Goal: Task Accomplishment & Management: Manage account settings

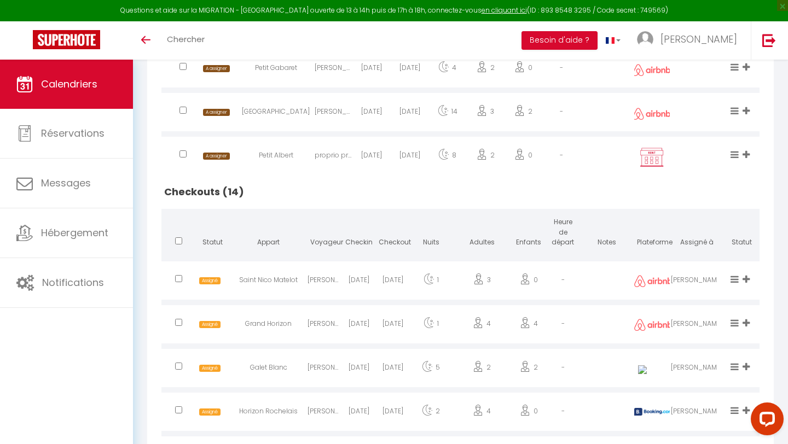
click at [94, 76] on link "Calendriers" at bounding box center [66, 84] width 133 height 49
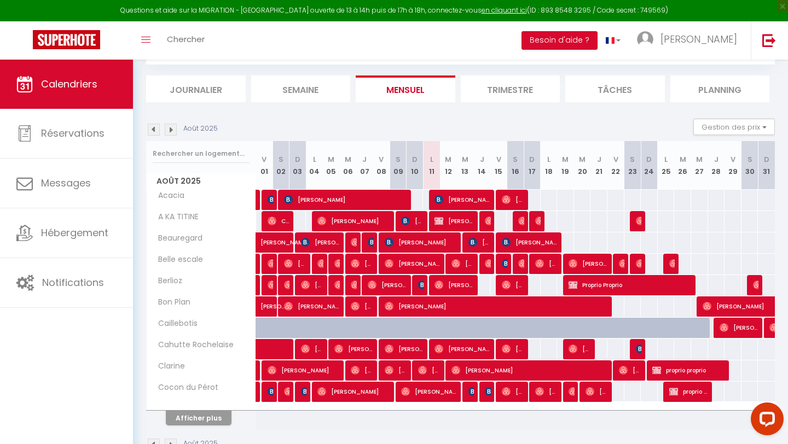
scroll to position [90, 0]
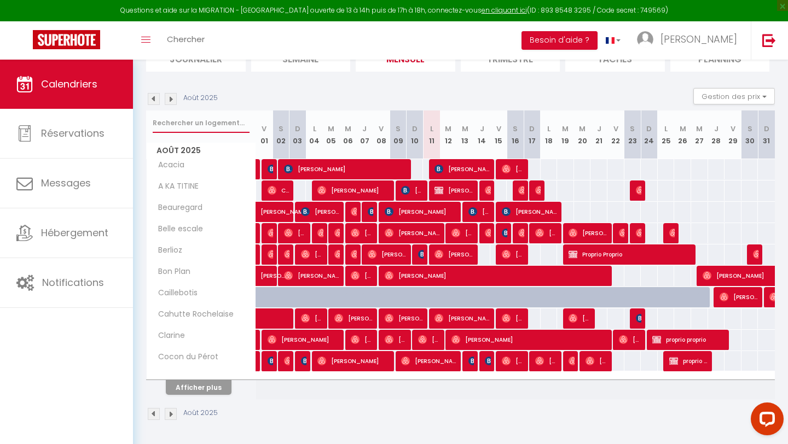
click at [158, 123] on input "text" at bounding box center [201, 123] width 97 height 20
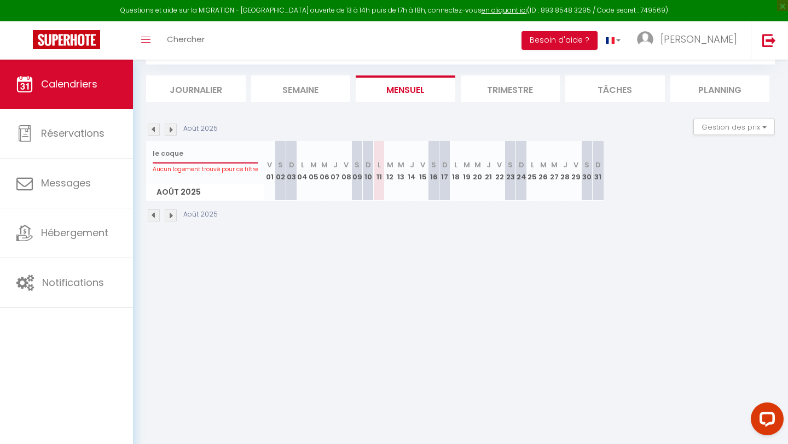
scroll to position [60, 0]
type input "l"
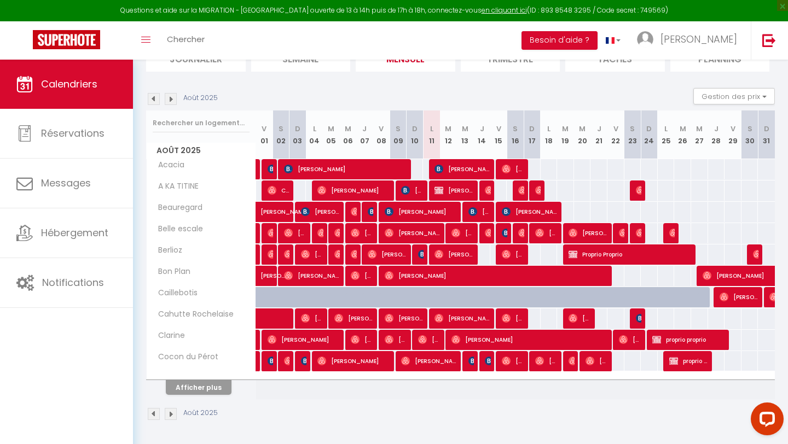
click at [266, 101] on div "Août 2025 Gestion des prix Nb Nuits minimum Règles Disponibilité" at bounding box center [460, 99] width 629 height 22
click at [170, 124] on input "text" at bounding box center [201, 123] width 97 height 20
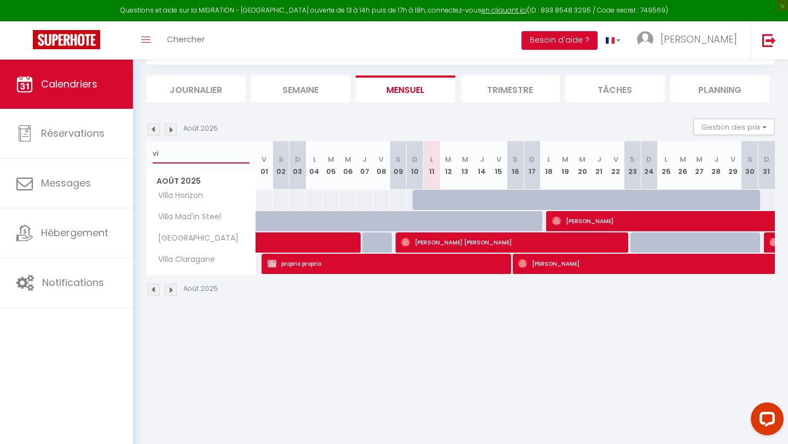
type input "v"
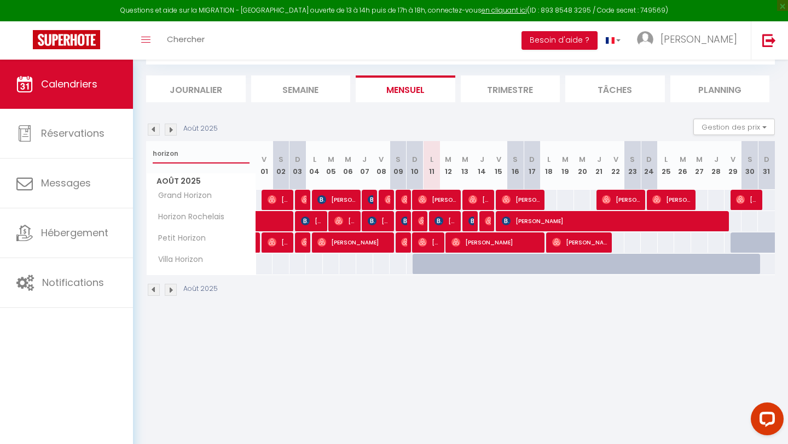
click at [177, 150] on input "horizon" at bounding box center [201, 154] width 97 height 20
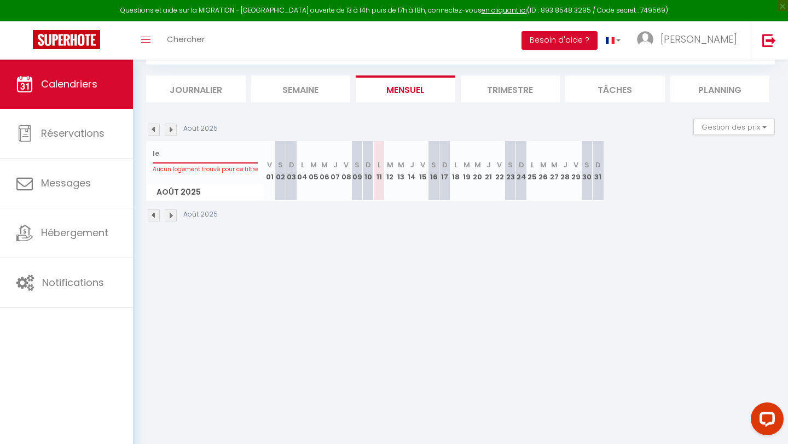
type input "l"
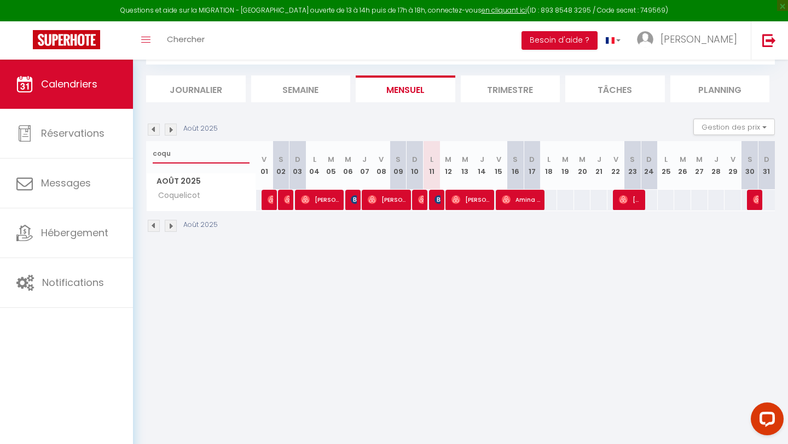
type input "coqu"
click at [196, 155] on input "coqu" at bounding box center [201, 154] width 97 height 20
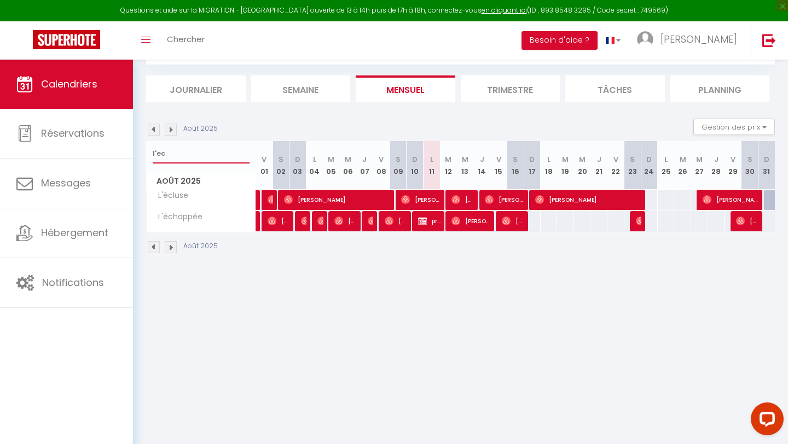
type input "l'ec"
click at [443, 195] on div at bounding box center [435, 200] width 17 height 21
click at [429, 196] on span "[PERSON_NAME]" at bounding box center [420, 199] width 39 height 21
select select "OK"
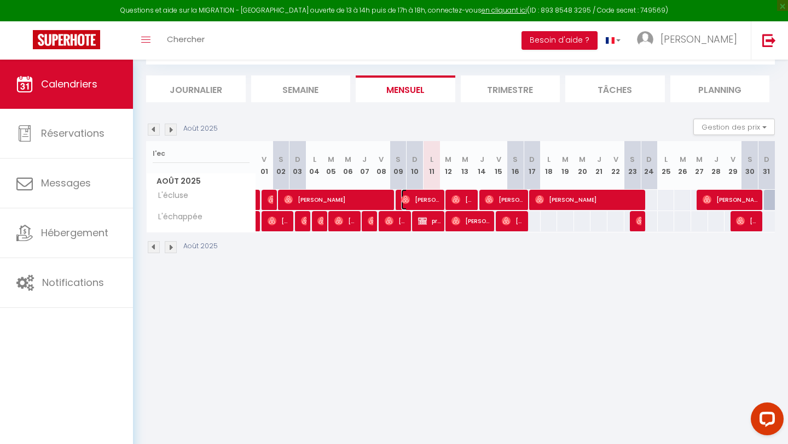
select select "0"
select select "1"
select select
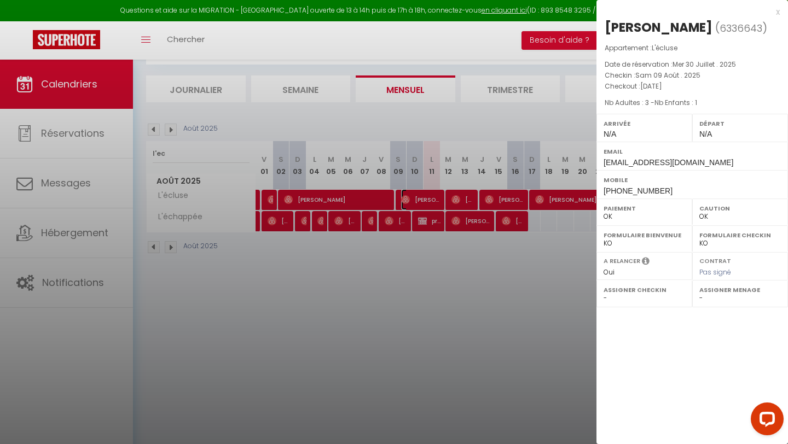
select select "49660"
click at [460, 198] on div at bounding box center [394, 222] width 788 height 444
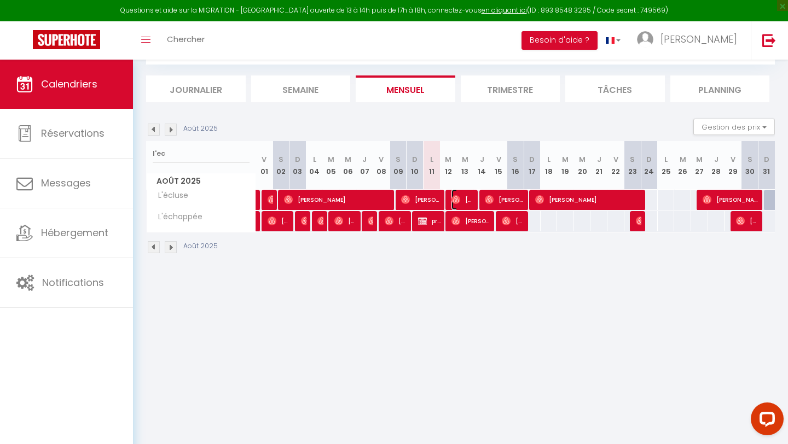
click at [460, 198] on span "[PERSON_NAME]" at bounding box center [462, 199] width 22 height 21
select select
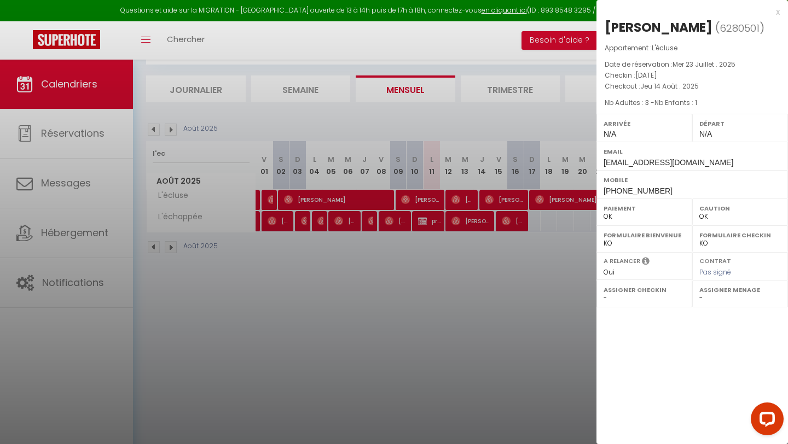
click at [167, 51] on div at bounding box center [394, 222] width 788 height 444
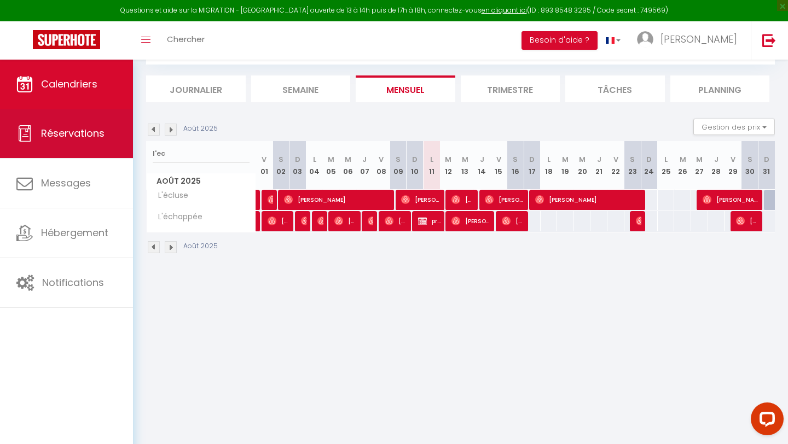
click at [89, 124] on link "Réservations" at bounding box center [66, 133] width 133 height 49
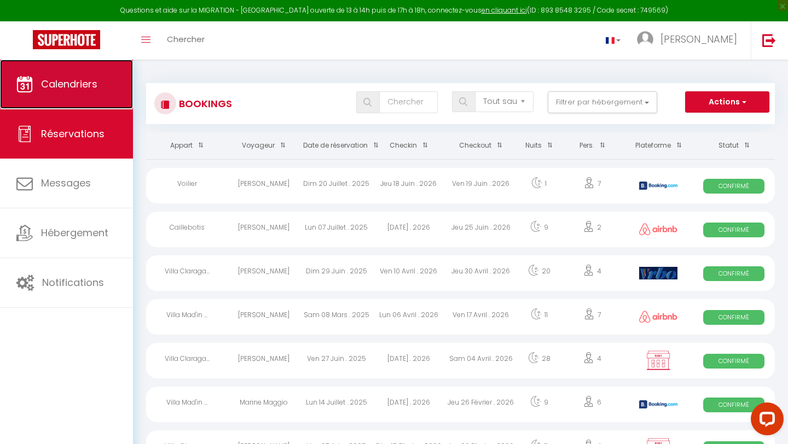
click at [77, 89] on span "Calendriers" at bounding box center [69, 84] width 56 height 14
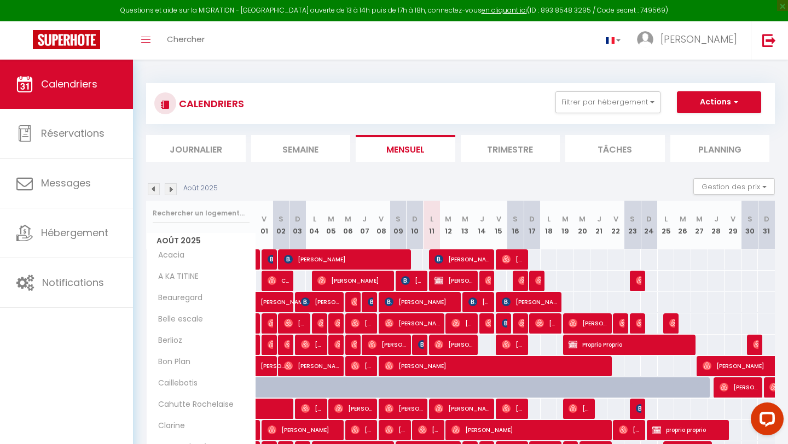
click at [656, 153] on li "Planning" at bounding box center [720, 148] width 100 height 27
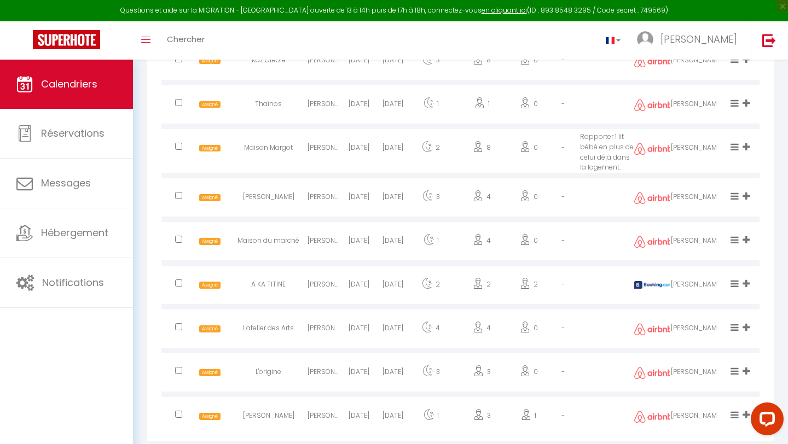
scroll to position [1842, 0]
click at [354, 145] on div "[DATE]" at bounding box center [358, 149] width 34 height 36
select select "0"
select select "1"
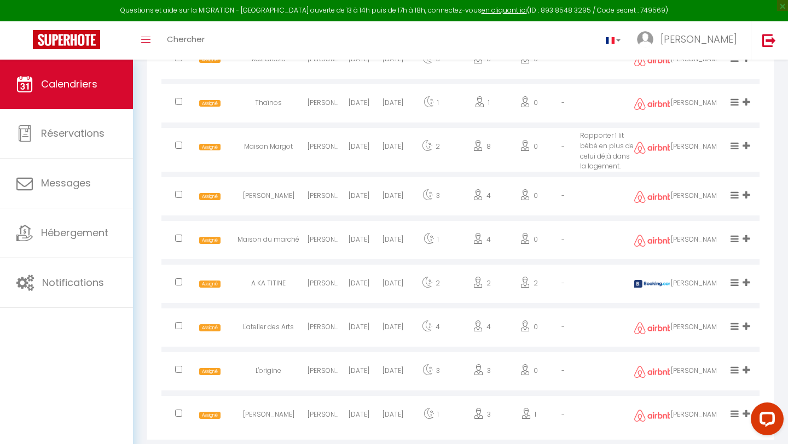
select select
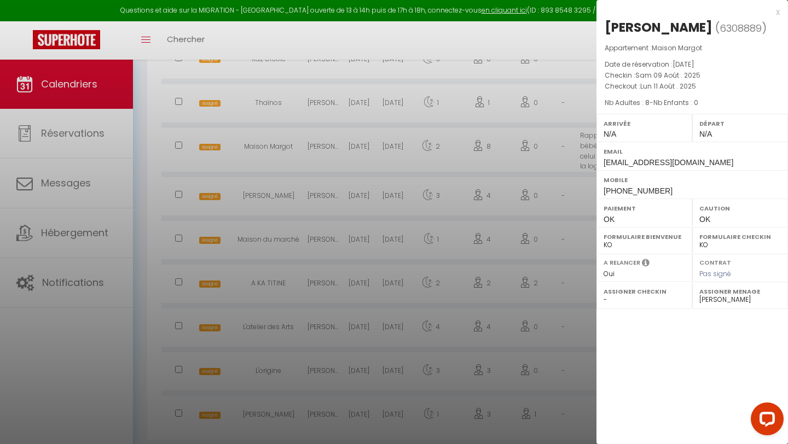
click at [546, 108] on div at bounding box center [394, 222] width 788 height 444
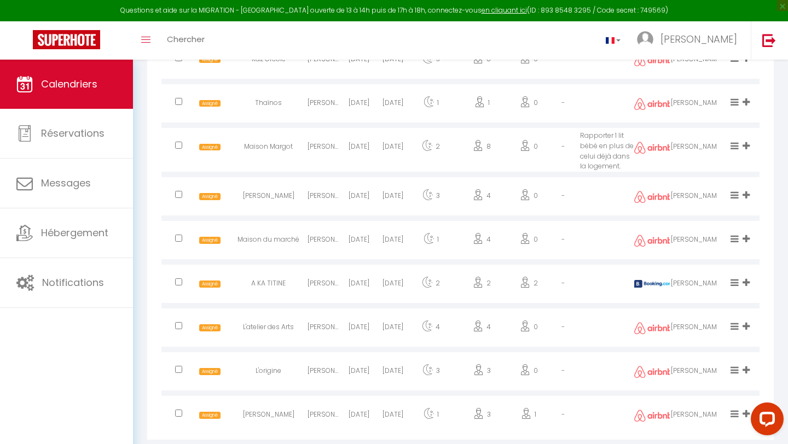
click at [533, 143] on div "0" at bounding box center [529, 149] width 34 height 36
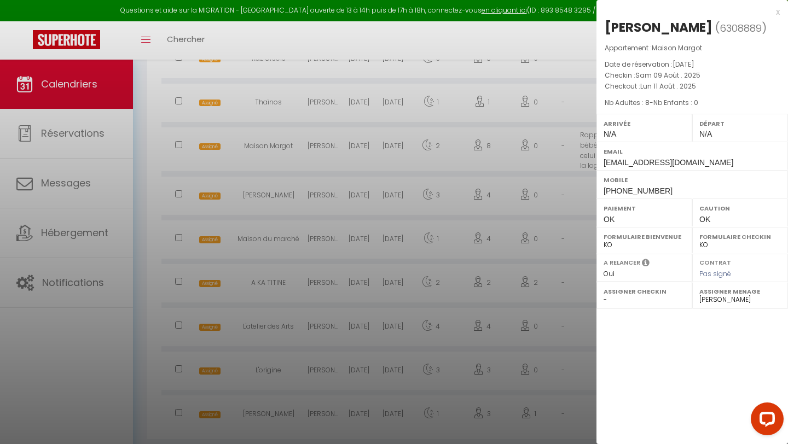
scroll to position [1835, 0]
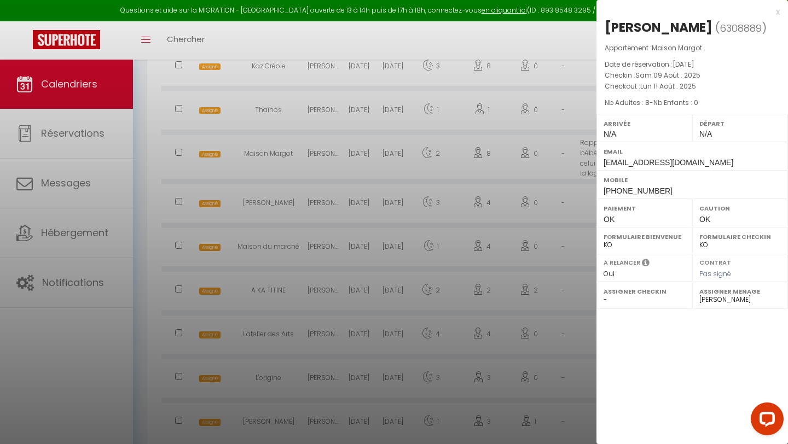
click at [525, 223] on div at bounding box center [394, 222] width 788 height 444
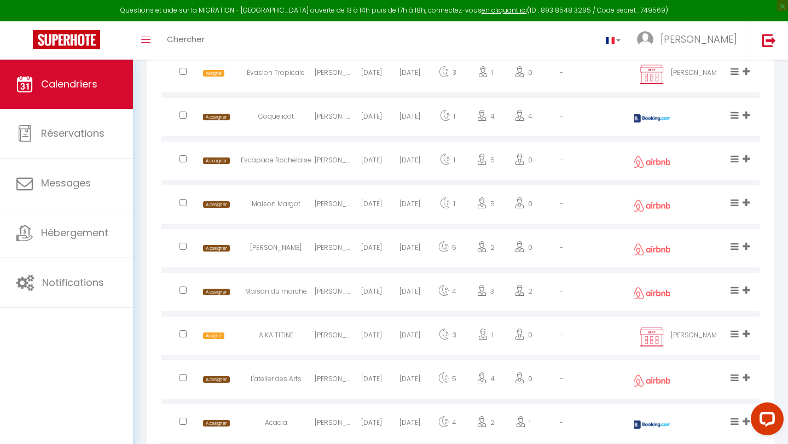
scroll to position [739, 0]
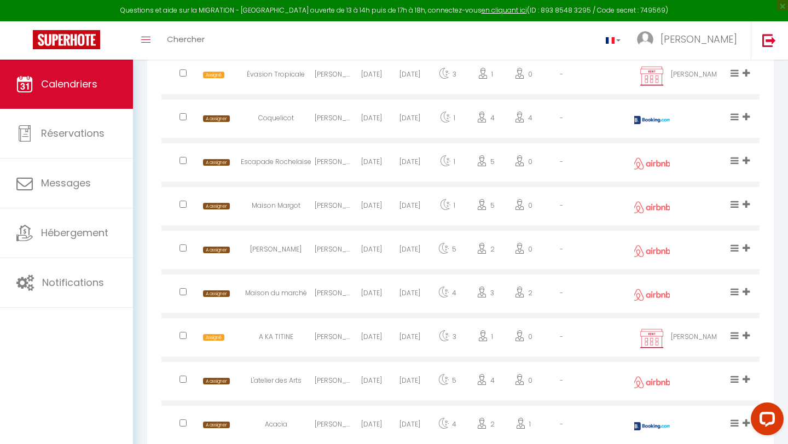
click at [425, 206] on div "[DATE]" at bounding box center [410, 208] width 38 height 36
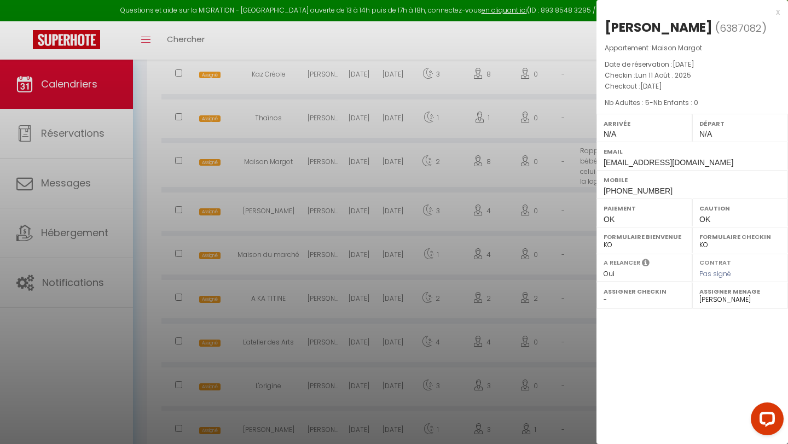
scroll to position [1867, 0]
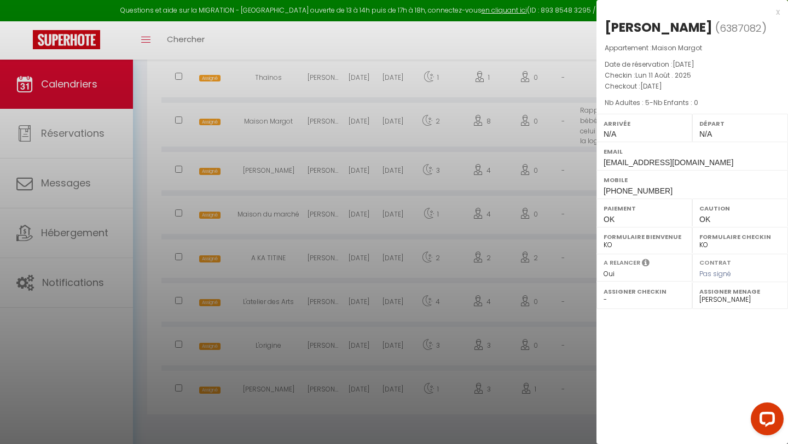
click at [656, 340] on div "x [PERSON_NAME] ( 6387082 ) Appartement : Maison [PERSON_NAME] Date de réservat…" at bounding box center [691, 222] width 191 height 444
click at [356, 214] on div at bounding box center [394, 222] width 788 height 444
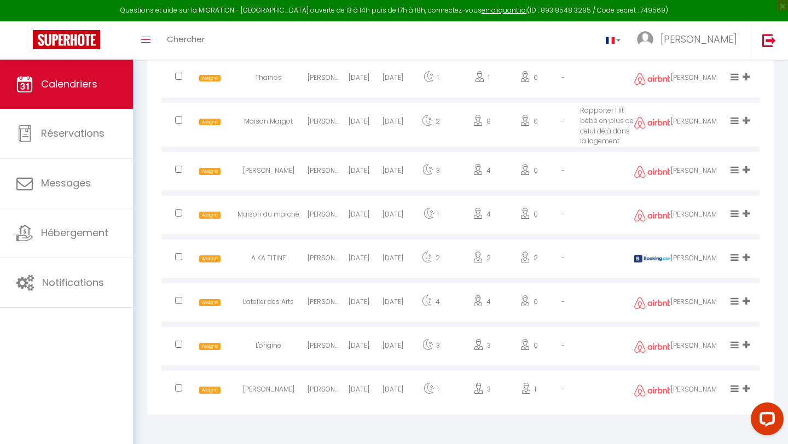
click at [267, 126] on div "Maison Margot" at bounding box center [269, 124] width 78 height 36
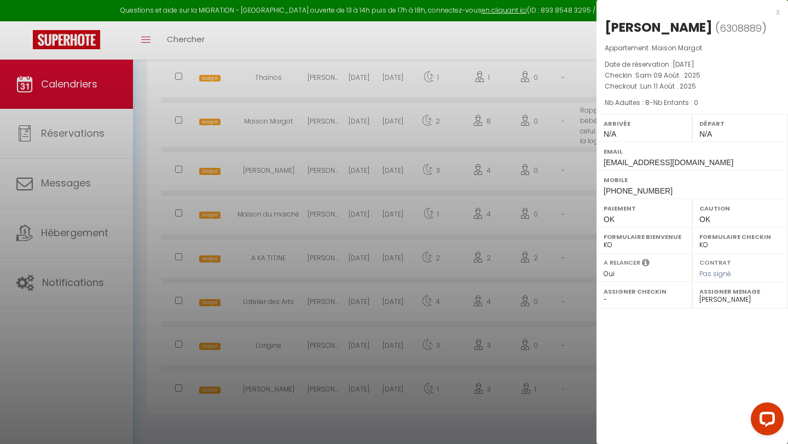
click at [387, 292] on div at bounding box center [394, 222] width 788 height 444
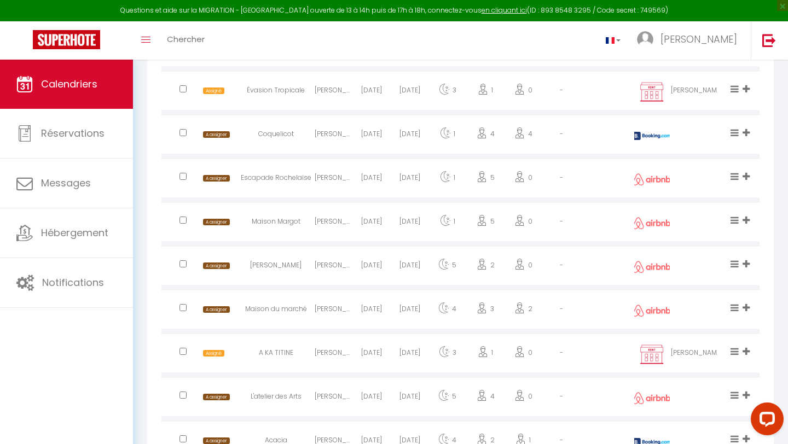
scroll to position [747, 0]
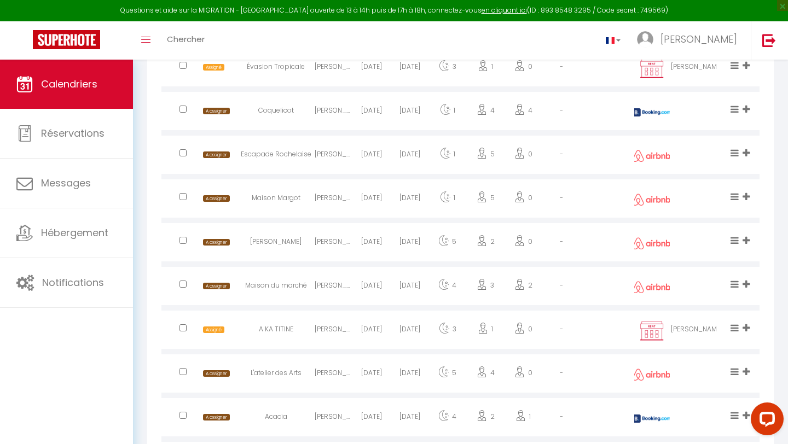
click at [274, 202] on div "Maison Margot" at bounding box center [276, 200] width 78 height 36
select select "47892"
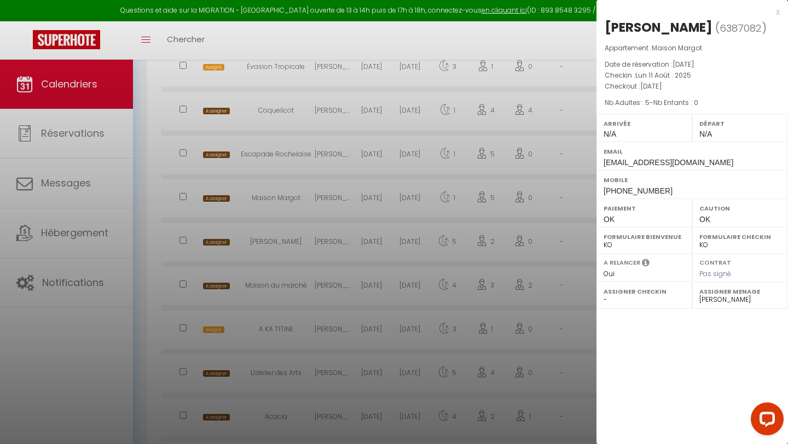
click at [644, 297] on select "- [PERSON_NAME] [PERSON_NAME] [PERSON_NAME] [PERSON_NAME] [PERSON_NAME] [PERSON…" at bounding box center [644, 300] width 82 height 10
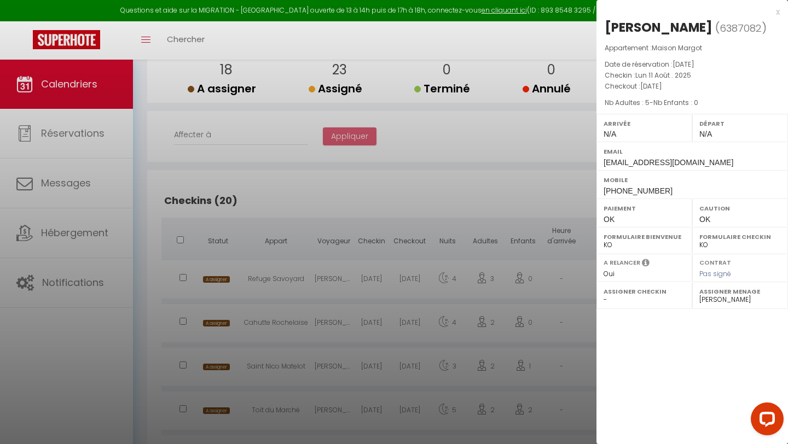
click at [140, 138] on div at bounding box center [394, 222] width 788 height 444
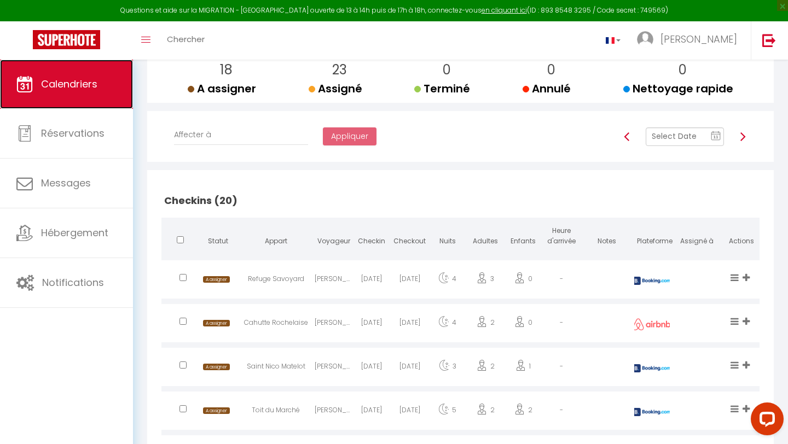
click at [78, 94] on link "Calendriers" at bounding box center [66, 84] width 133 height 49
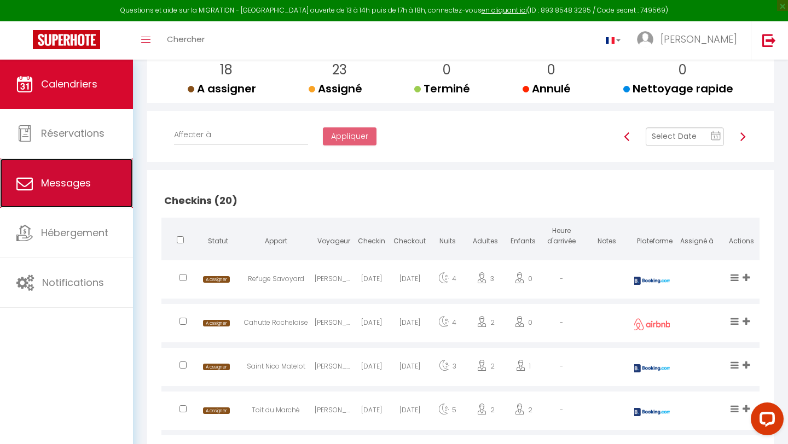
click at [80, 188] on span "Messages" at bounding box center [66, 183] width 50 height 14
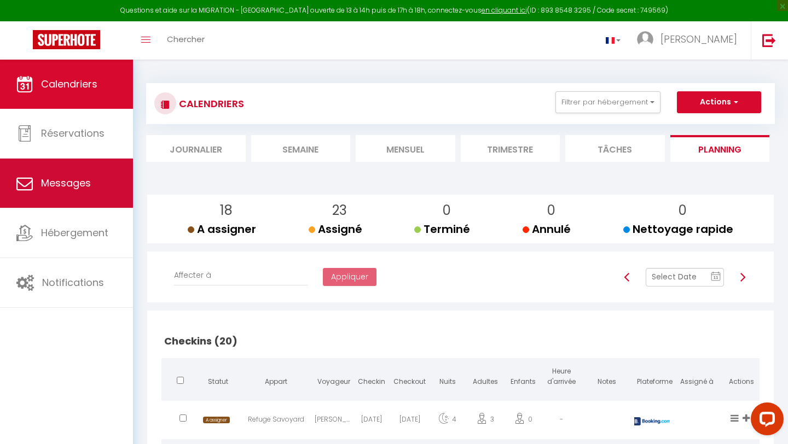
select select "message"
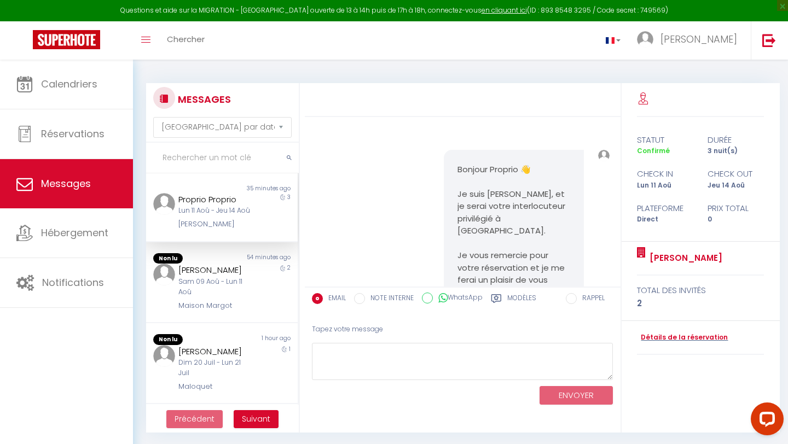
scroll to position [2332, 0]
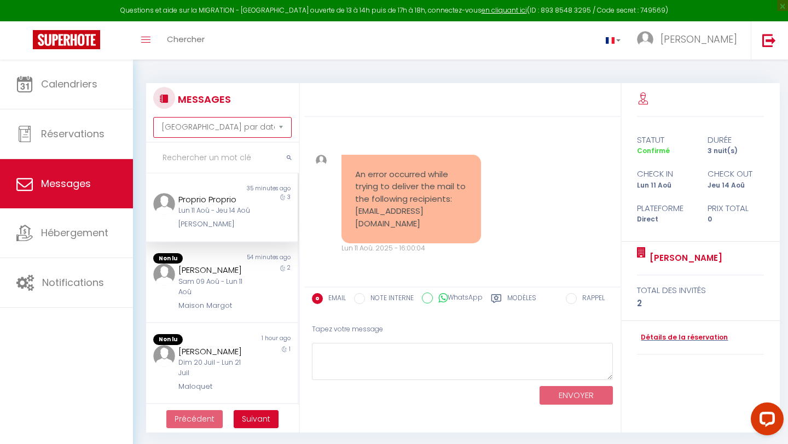
click at [193, 123] on select "[GEOGRAPHIC_DATA] par date de réservation Trier par date de message" at bounding box center [222, 127] width 138 height 21
click at [195, 156] on input "text" at bounding box center [222, 158] width 153 height 31
click at [193, 130] on select "[GEOGRAPHIC_DATA] par date de réservation Trier par date de message" at bounding box center [222, 127] width 138 height 21
click at [198, 160] on input "text" at bounding box center [222, 158] width 153 height 31
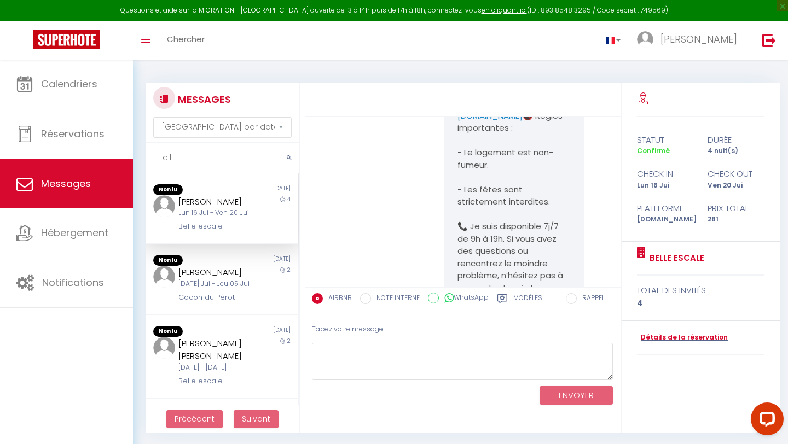
scroll to position [2867, 0]
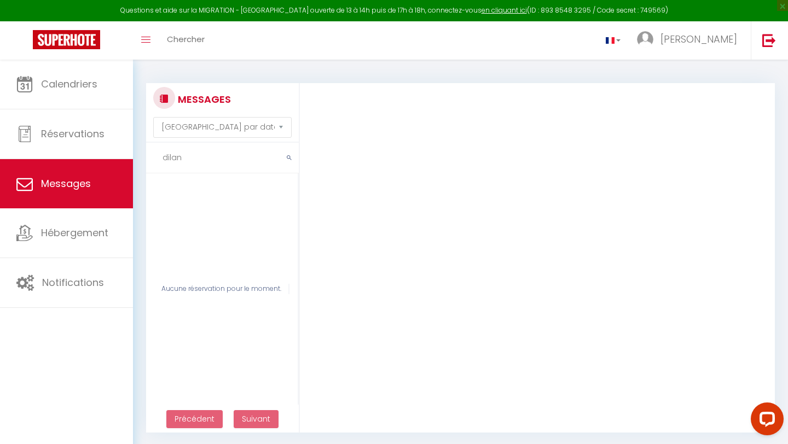
click at [172, 158] on input "dilan" at bounding box center [222, 158] width 153 height 31
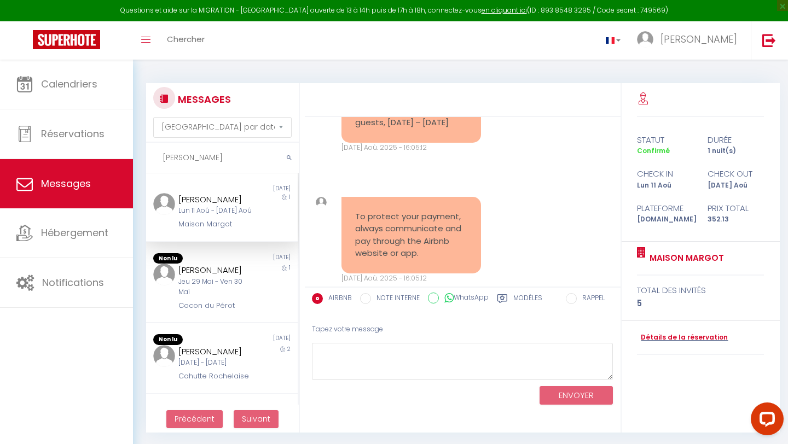
scroll to position [0, 0]
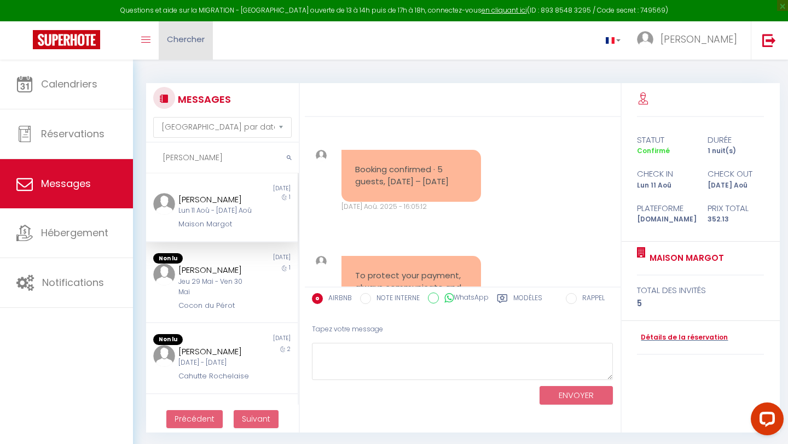
type input "[PERSON_NAME]"
click at [210, 47] on link "Chercher" at bounding box center [186, 40] width 54 height 38
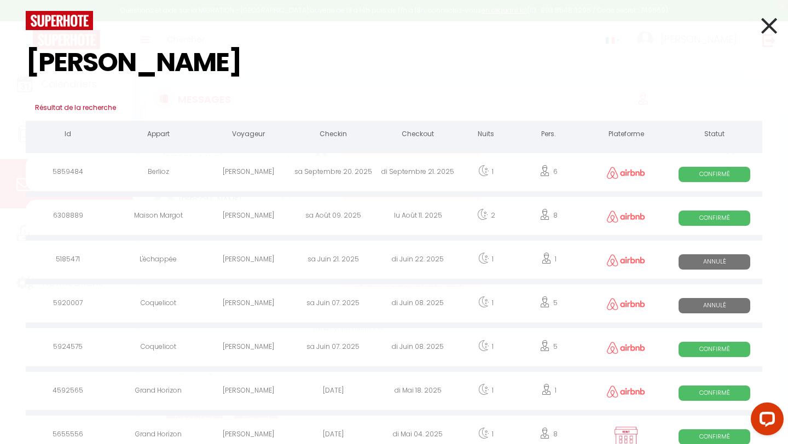
type input "[PERSON_NAME]"
click at [223, 218] on div "[PERSON_NAME]" at bounding box center [248, 218] width 85 height 36
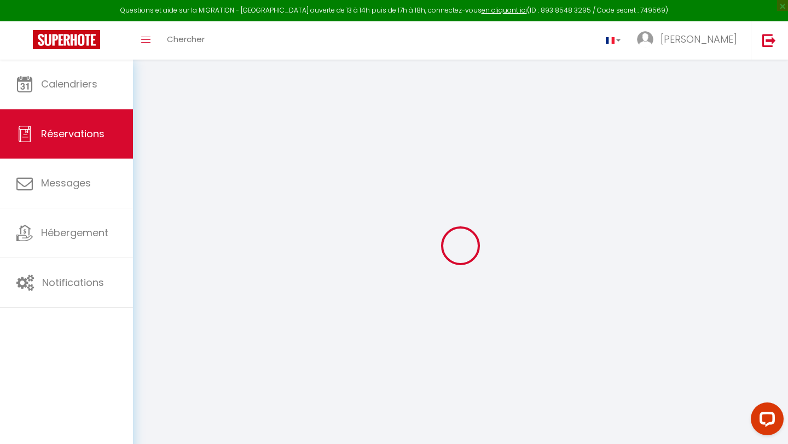
click at [289, 213] on div at bounding box center [460, 246] width 629 height 346
type input "[PERSON_NAME]"
type input "Sabard"
type input "[EMAIL_ADDRESS][DOMAIN_NAME]"
type input "[PHONE_NUMBER]"
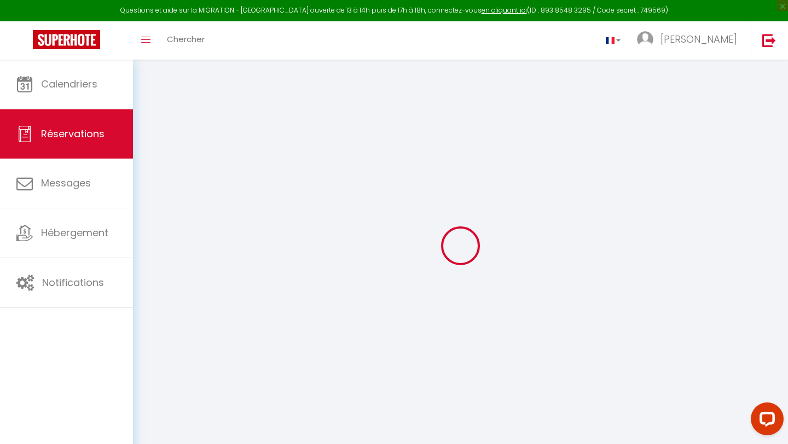
select select
type input "25.38"
select select "65030"
select select "1"
select select
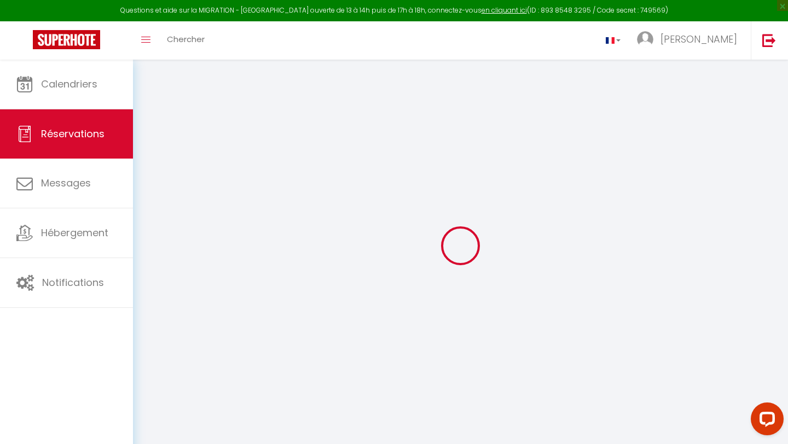
select select
type input "8"
select select "12"
select select
type input "595"
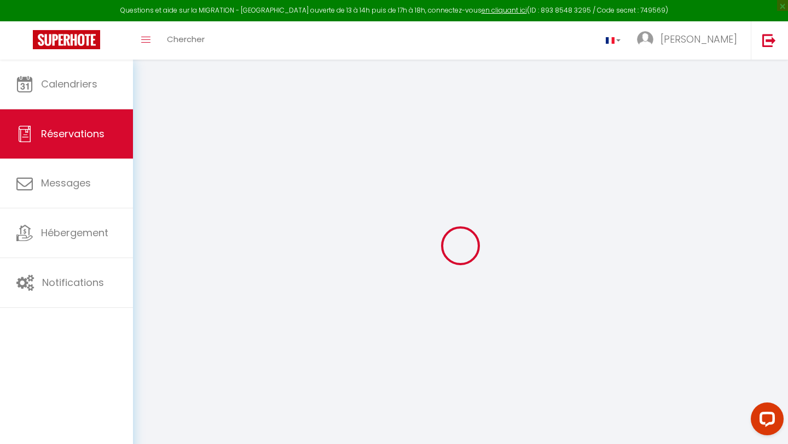
checkbox input "false"
select select "1"
type input "110"
type input "0"
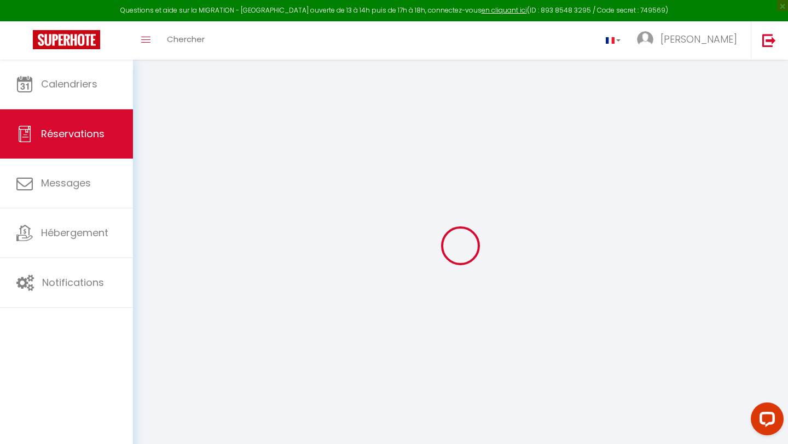
select select
select select "15"
checkbox input "false"
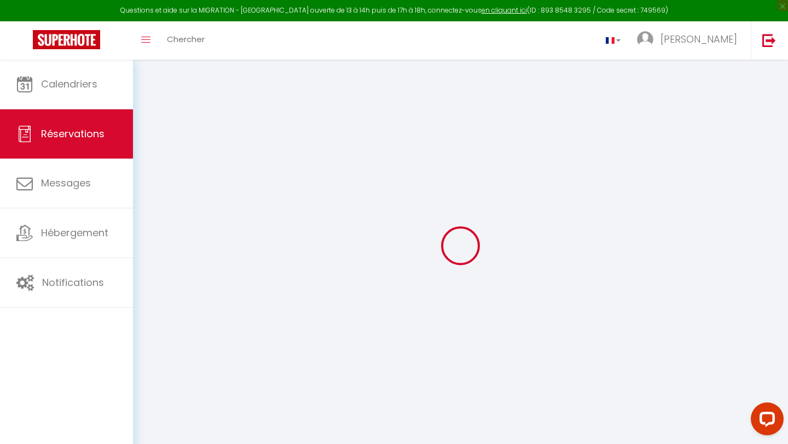
select select
checkbox input "false"
select select
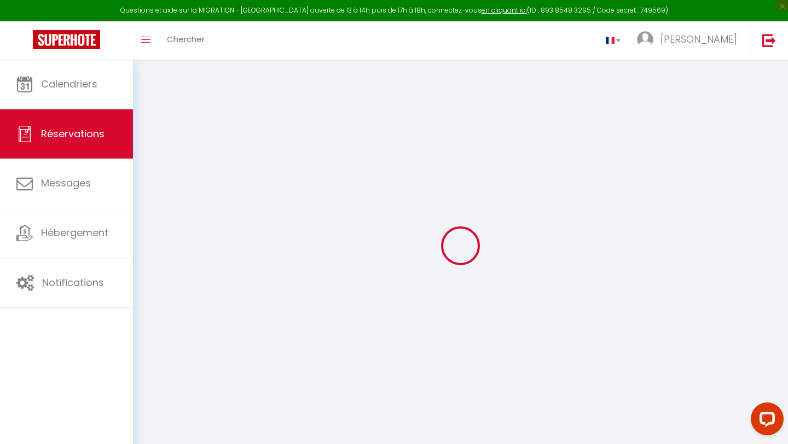
select select
checkbox input "false"
type textarea "Rapporter 1 lit bébé en plus de celui déjà dans la logement."
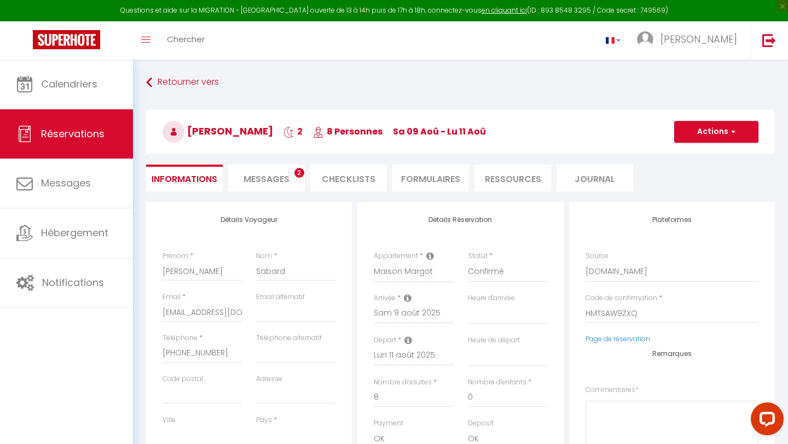
select select
type input "110"
select select
checkbox input "false"
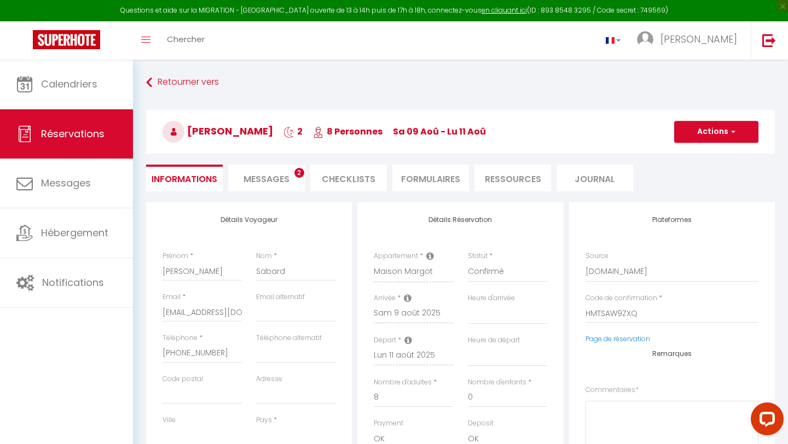
select select
checkbox input "false"
select select
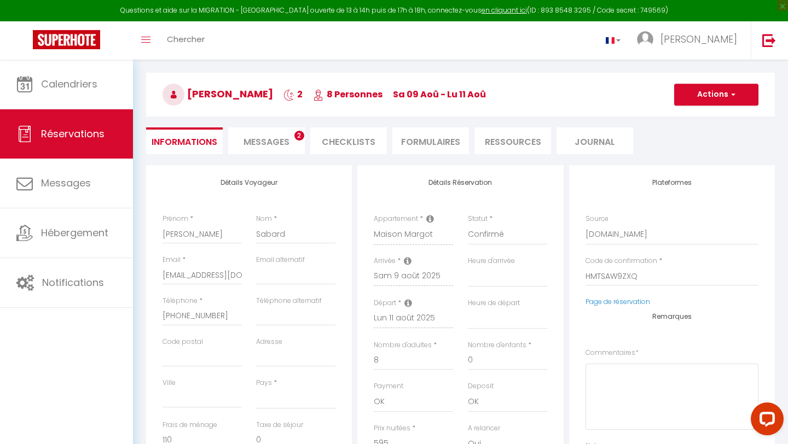
scroll to position [44, 0]
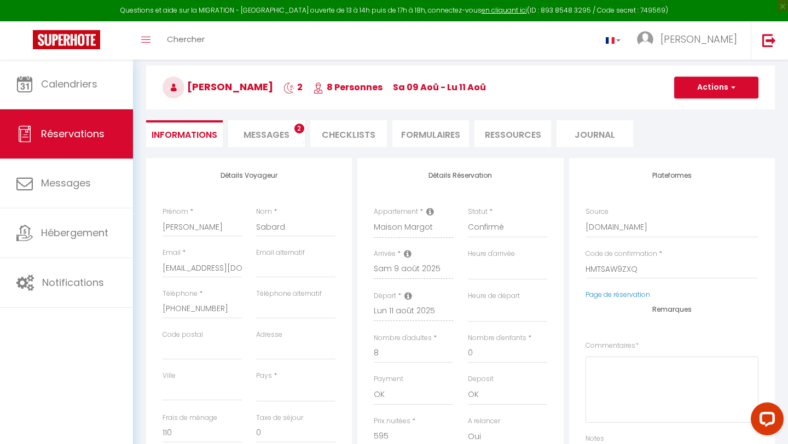
select select
checkbox input "false"
click at [288, 142] on li "Messages 2" at bounding box center [266, 133] width 77 height 27
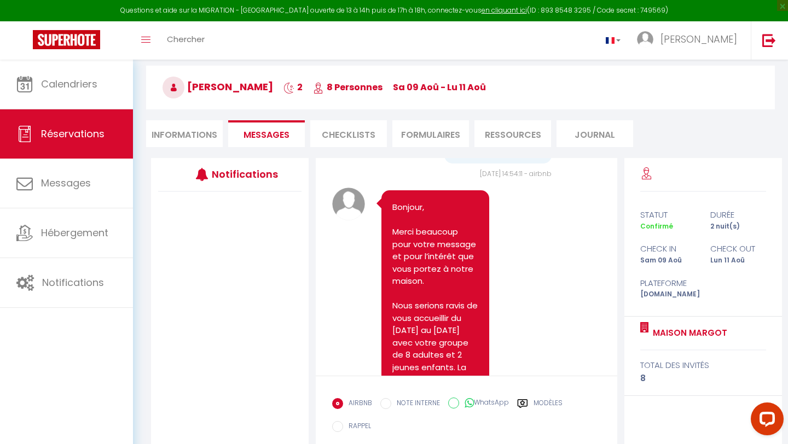
scroll to position [328, 0]
click at [174, 34] on span "Chercher" at bounding box center [186, 38] width 38 height 11
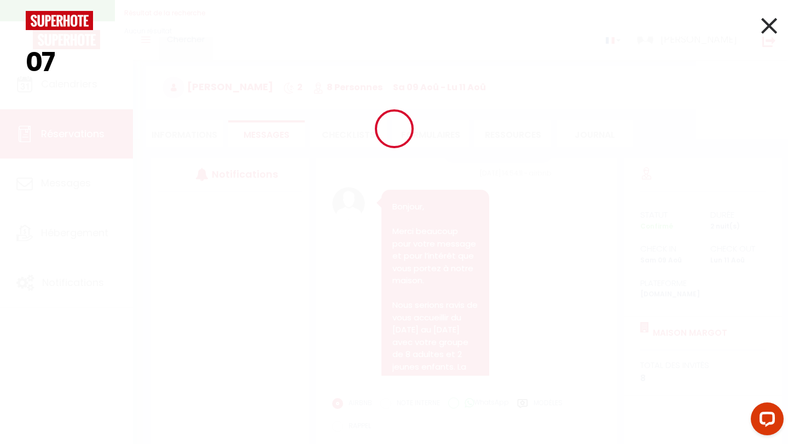
type input "0"
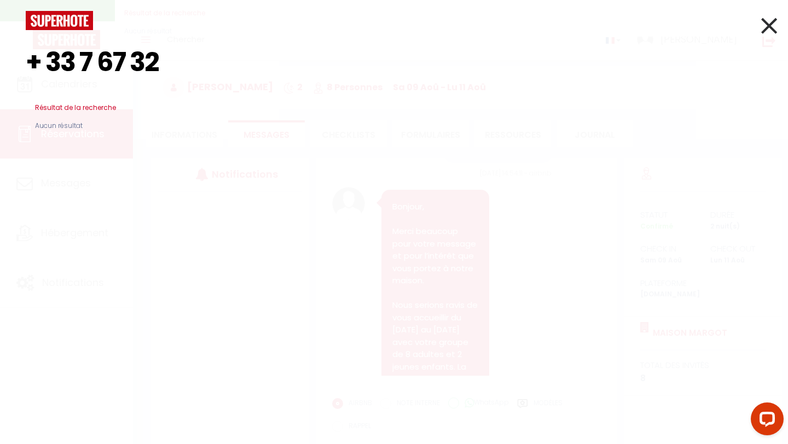
click at [45, 54] on input "+ 33 7 67 32" at bounding box center [394, 62] width 736 height 65
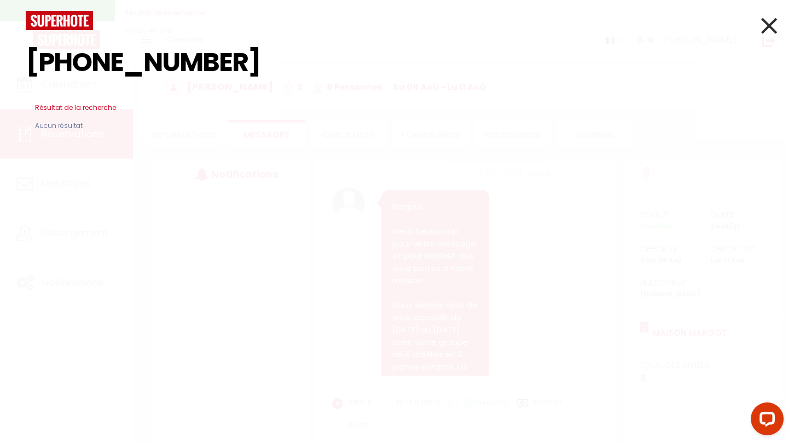
click at [168, 59] on input "[PHONE_NUMBER]" at bounding box center [394, 62] width 736 height 65
type input "[PHONE_NUMBER]"
click at [656, 24] on icon at bounding box center [769, 25] width 16 height 27
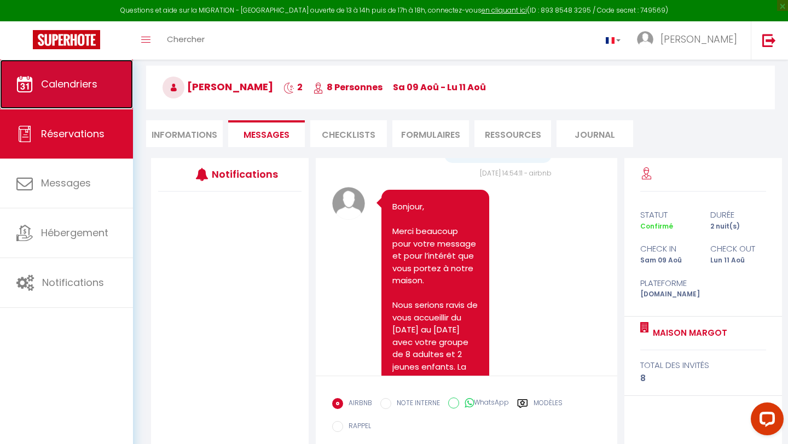
click at [71, 71] on link "Calendriers" at bounding box center [66, 84] width 133 height 49
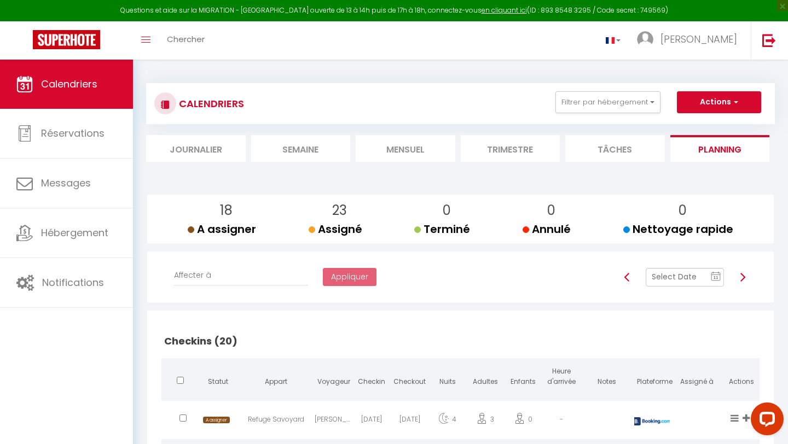
click at [410, 152] on li "Mensuel" at bounding box center [406, 148] width 100 height 27
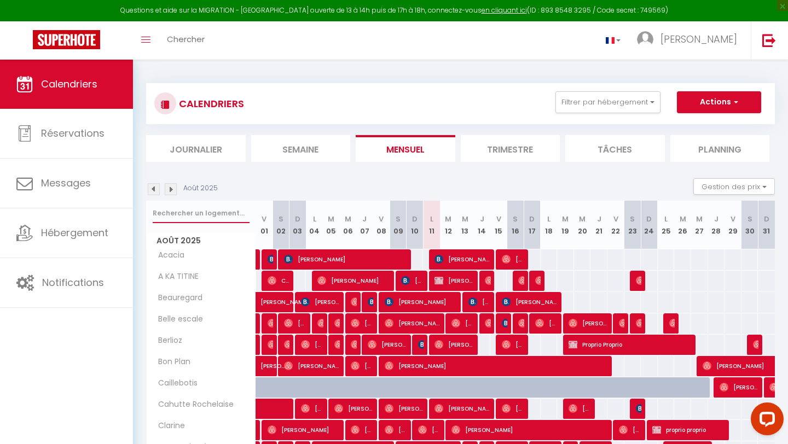
click at [174, 212] on input "text" at bounding box center [201, 214] width 97 height 20
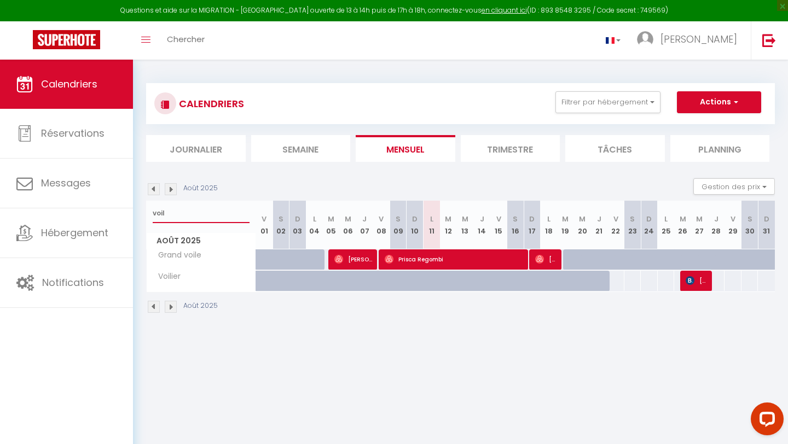
type input "voil"
click at [170, 190] on img at bounding box center [171, 189] width 12 height 12
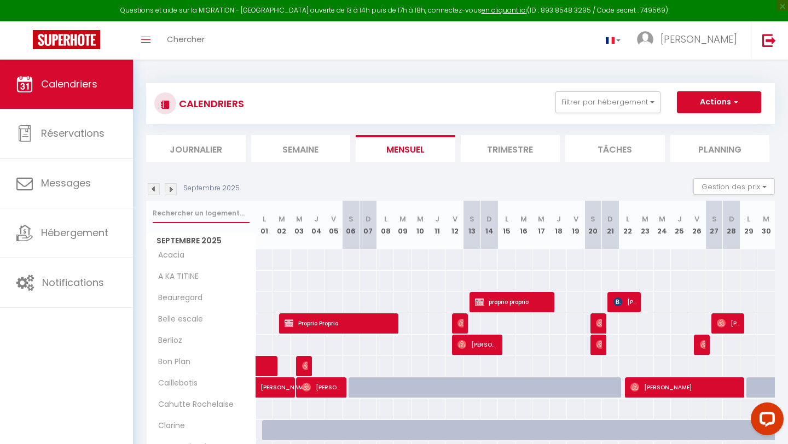
click at [209, 205] on input "text" at bounding box center [201, 214] width 97 height 20
type input "voil"
select select
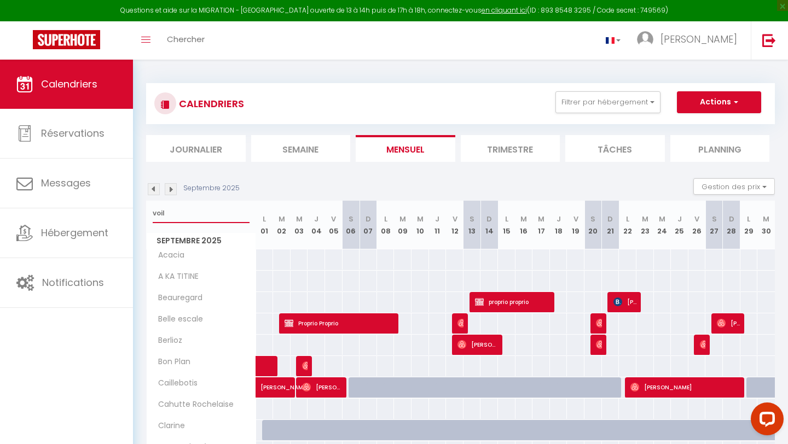
select select
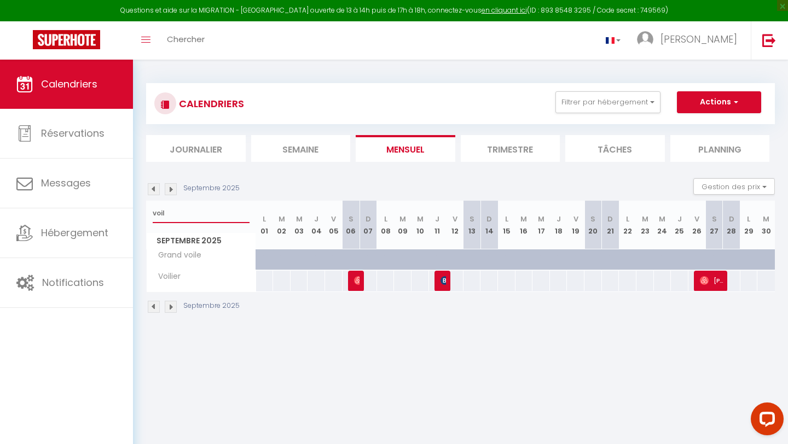
type input "voil"
click at [439, 283] on div at bounding box center [443, 281] width 18 height 21
click at [443, 283] on img at bounding box center [444, 280] width 9 height 9
select select "OK"
select select "KO"
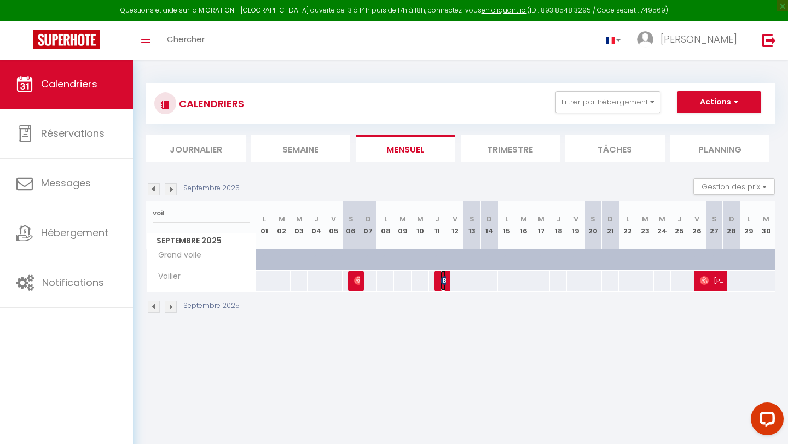
select select "0"
select select "1"
select select
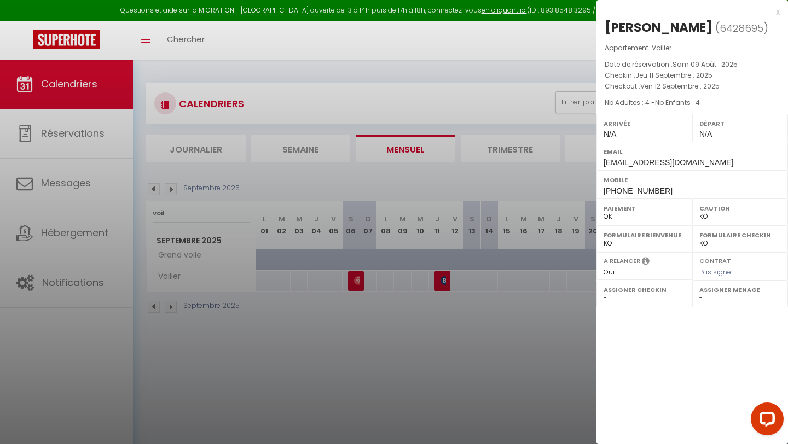
click at [483, 127] on div at bounding box center [394, 222] width 788 height 444
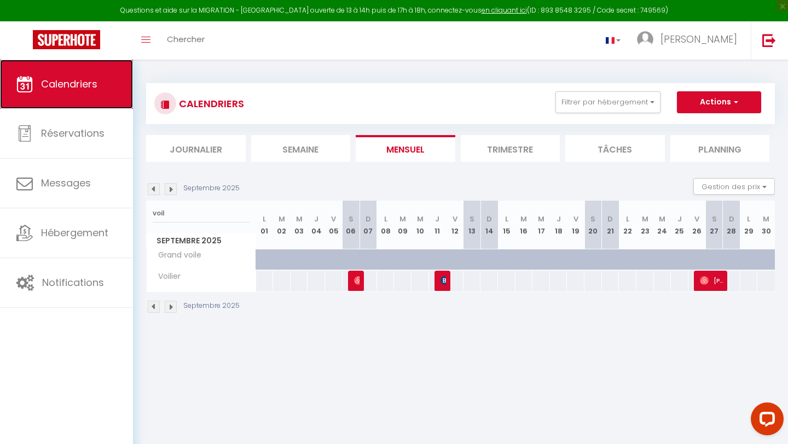
click at [117, 88] on link "Calendriers" at bounding box center [66, 84] width 133 height 49
click at [656, 147] on li "Planning" at bounding box center [720, 148] width 100 height 27
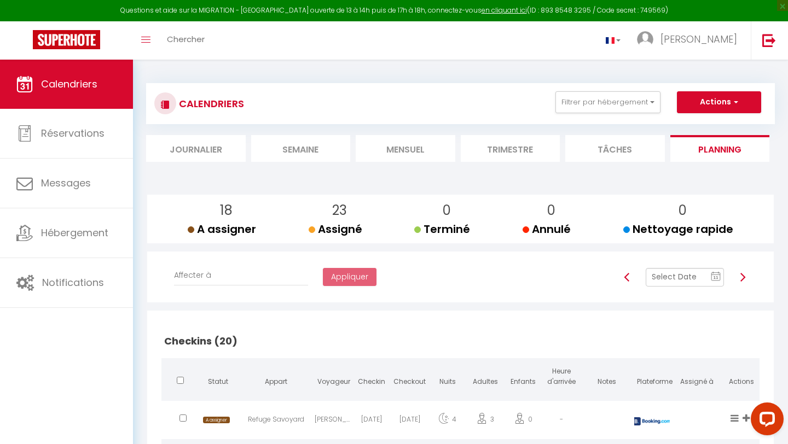
click at [649, 141] on li "Tâches" at bounding box center [615, 148] width 100 height 27
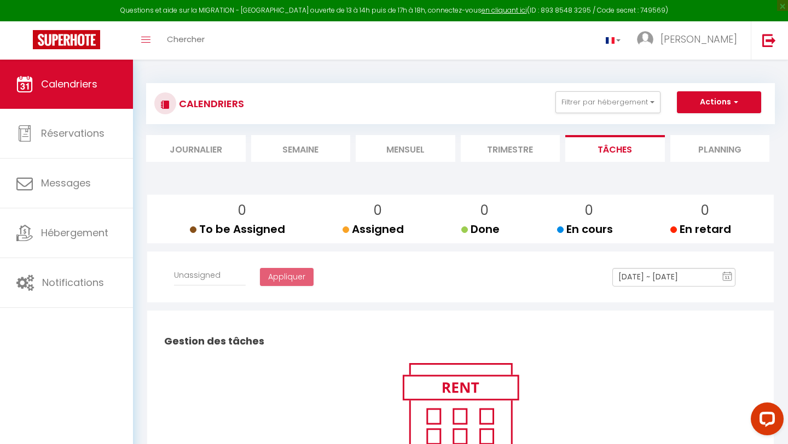
select select
click at [174, 43] on span "Chercher" at bounding box center [186, 38] width 38 height 11
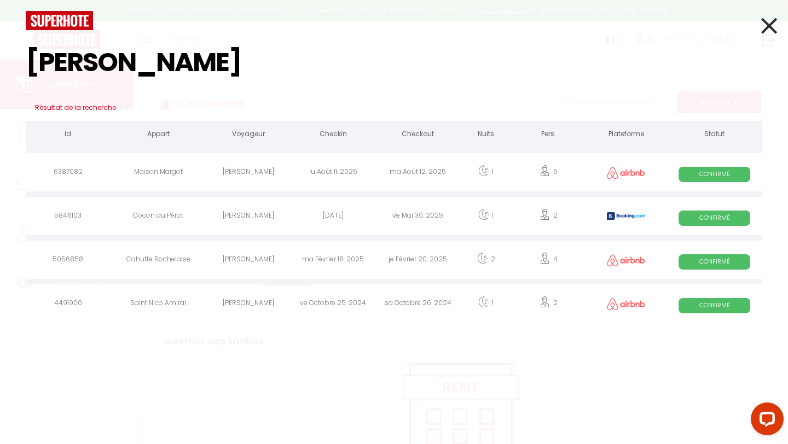
type input "[PERSON_NAME]"
click at [219, 172] on div "[PERSON_NAME]" at bounding box center [248, 174] width 85 height 36
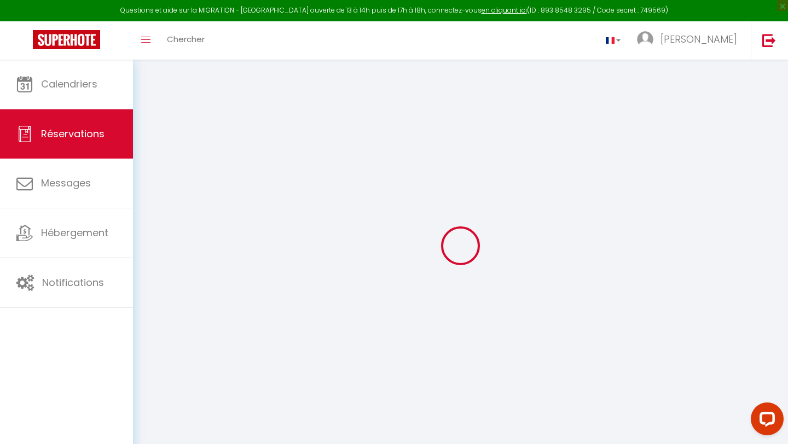
type input "[PERSON_NAME]"
type input "Rosa"
type input "[EMAIL_ADDRESS][DOMAIN_NAME]"
type input "[PHONE_NUMBER]"
select select
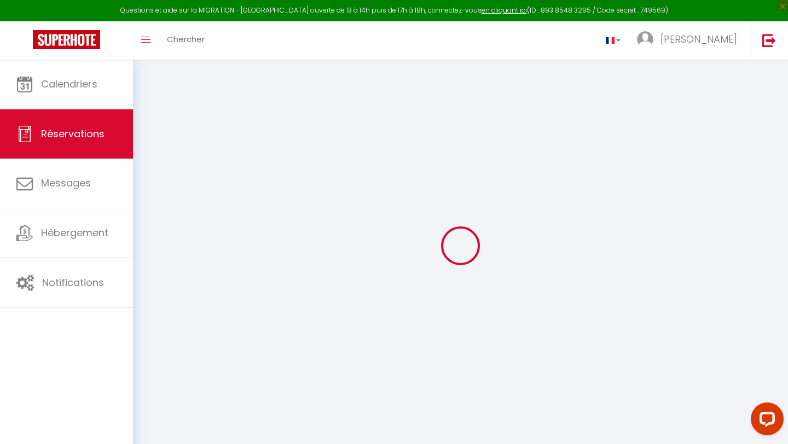
type input "12.23"
select select "65030"
select select "1"
select select
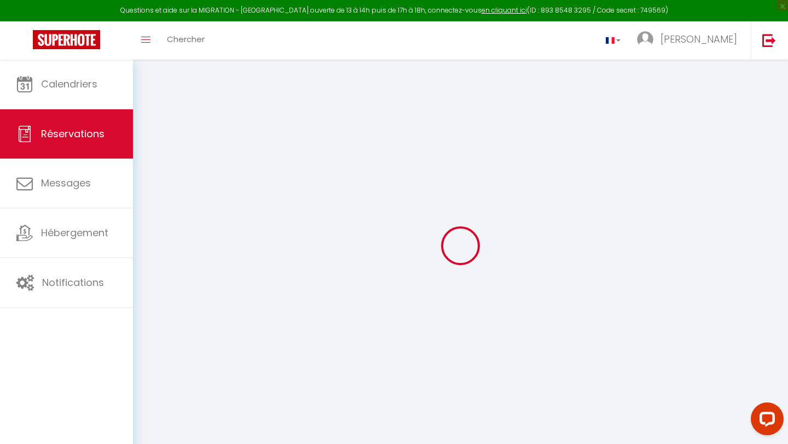
type input "5"
select select "12"
select select
type input "229.5"
checkbox input "false"
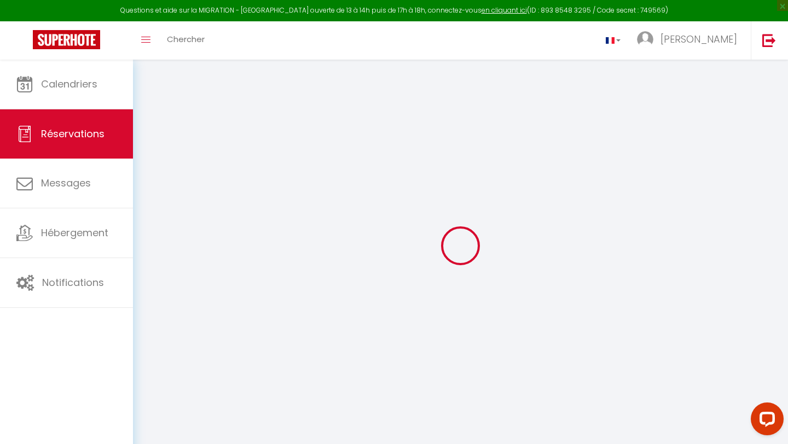
select select "1"
type input "110"
type input "0"
select select
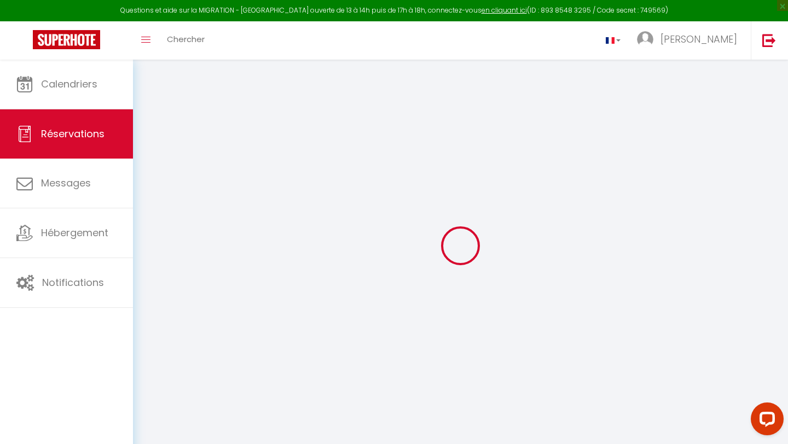
select select
select select "15"
checkbox input "false"
select select
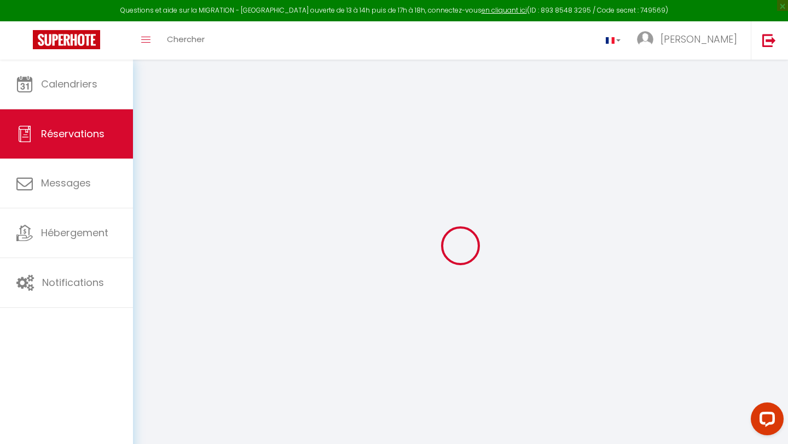
select select
checkbox input "false"
select select
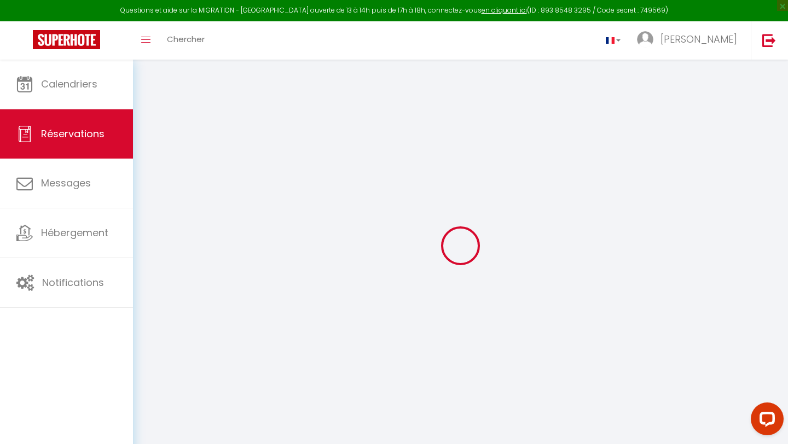
select select
checkbox input "false"
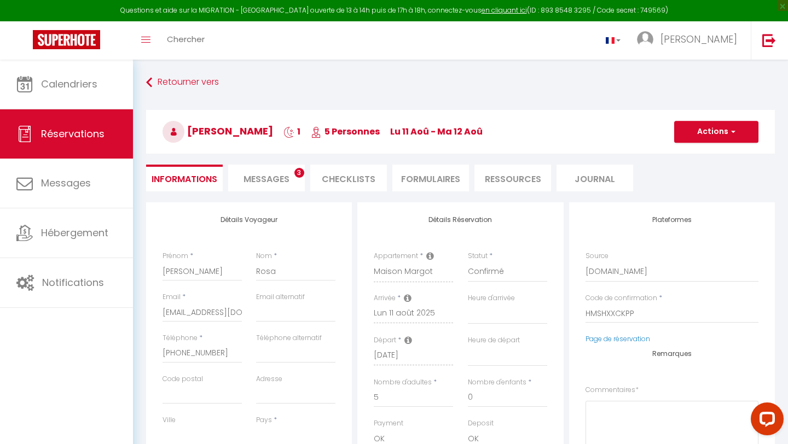
select select
checkbox input "false"
select select
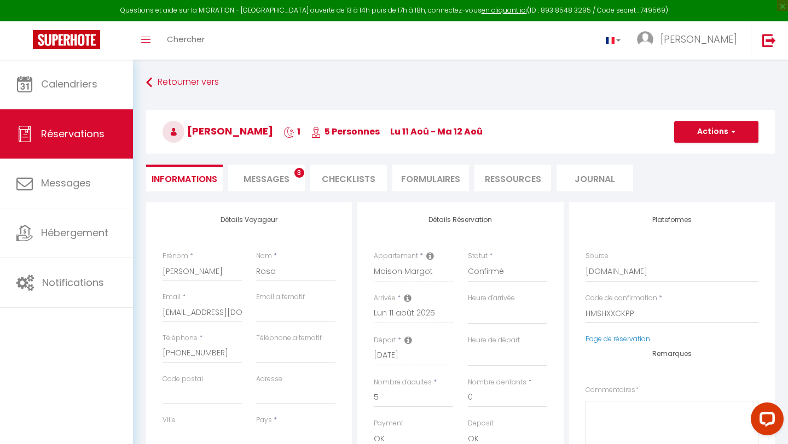
type input "110"
type input "12.63"
select select
checkbox input "false"
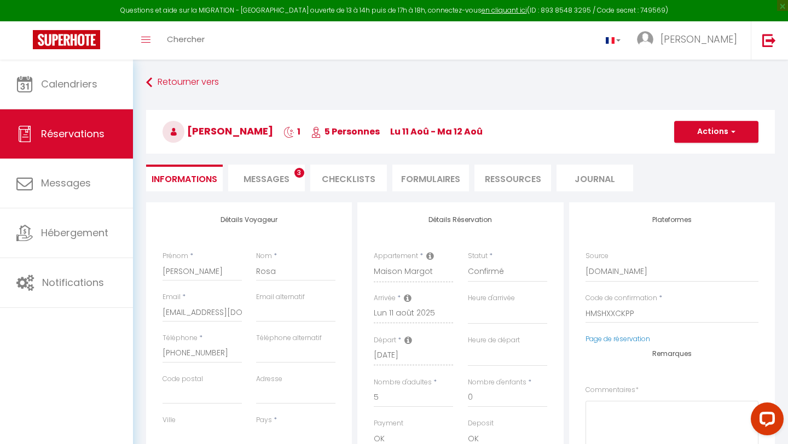
select select
checkbox input "false"
select select
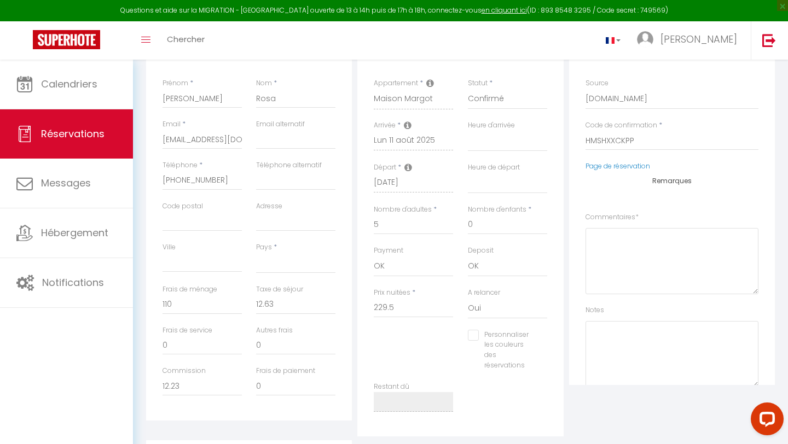
scroll to position [173, 0]
click at [177, 27] on link "Chercher" at bounding box center [186, 40] width 54 height 38
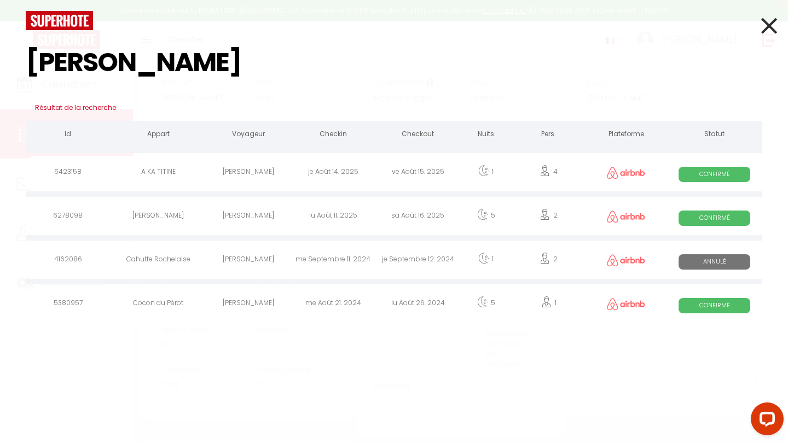
type input "[PERSON_NAME]"
click at [227, 216] on div "[PERSON_NAME]" at bounding box center [248, 218] width 85 height 36
select select
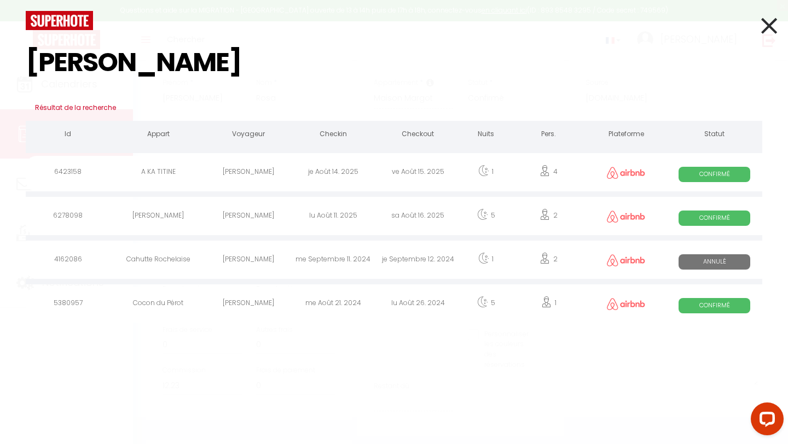
checkbox input "false"
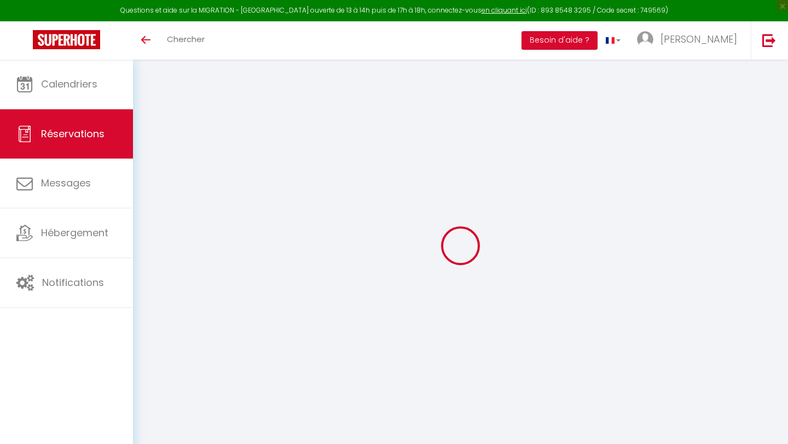
select select
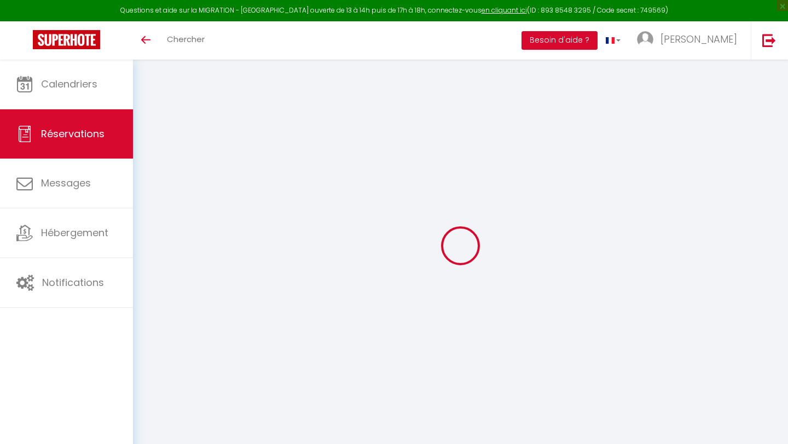
select select
checkbox input "false"
select select
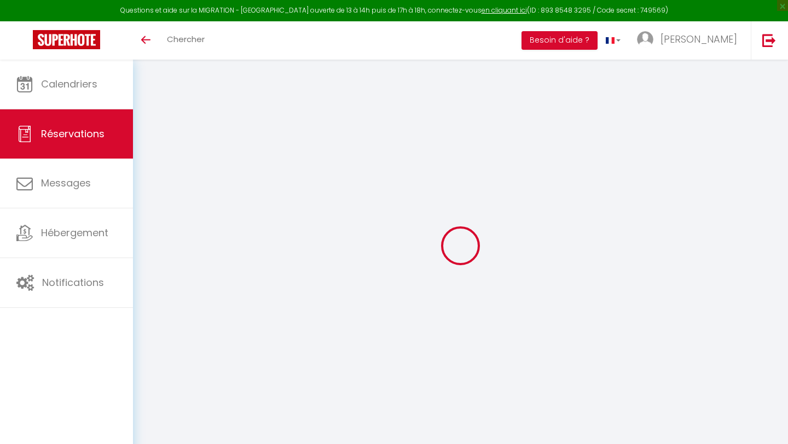
select select
checkbox input "false"
select select
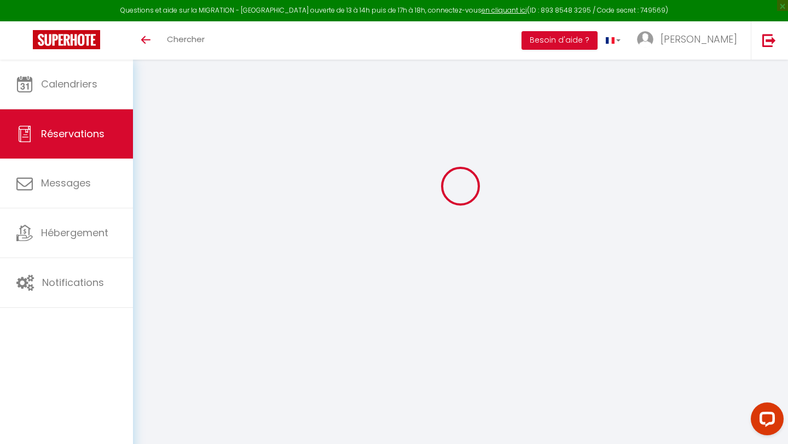
type input "Nelly"
type input "Meguere"
type input "xp5p8hw5sv4rajrnksmoaqdwdscs@reply.superhote.com"
type input "+33677495675"
select select
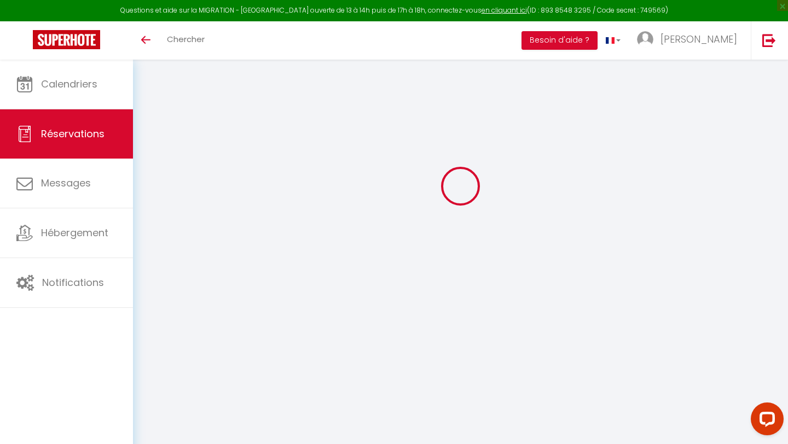
type input "40.86"
select select "65505"
select select "1"
select select
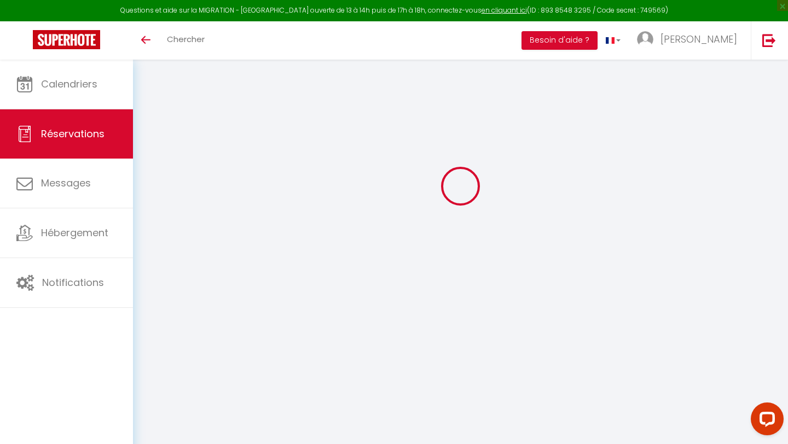
type input "2"
select select "12"
select select
type input "1080"
checkbox input "false"
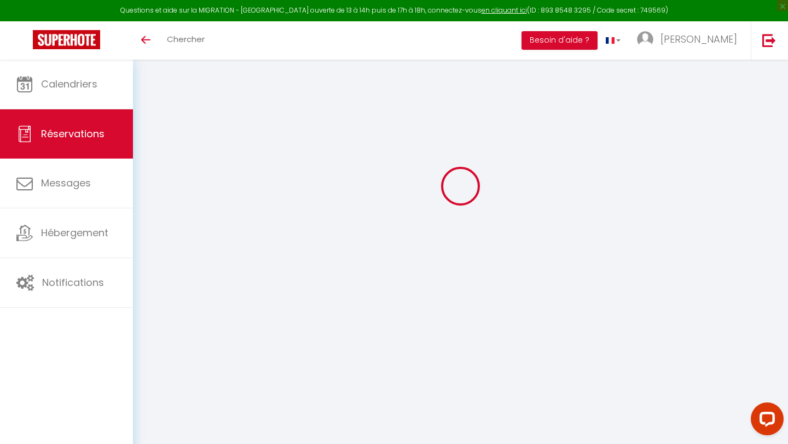
select select "1"
type input "55"
type input "0"
select select
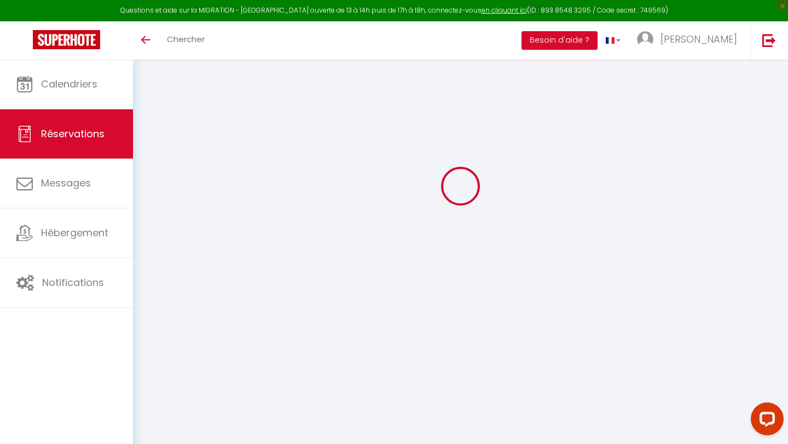
select select
select select "15"
checkbox input "false"
select select
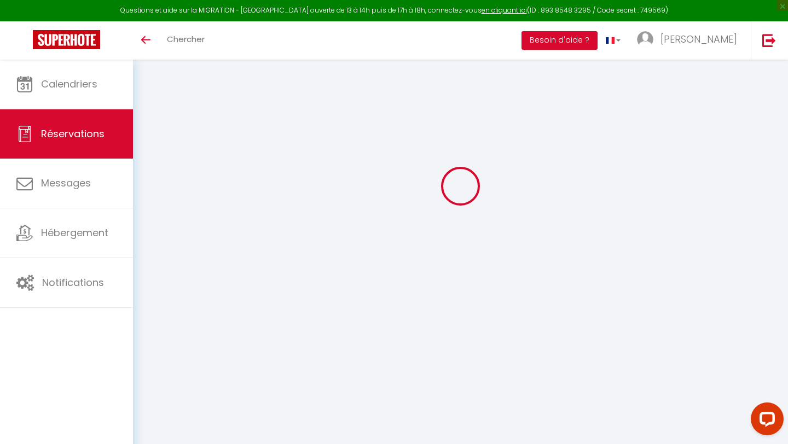
select select
checkbox input "false"
select select
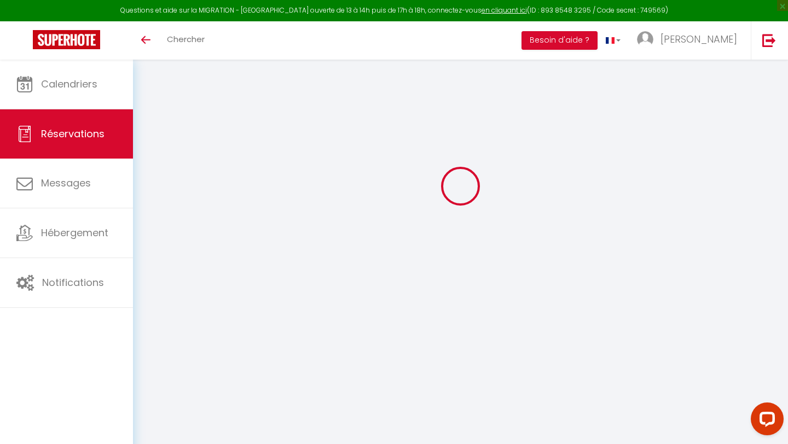
select select
checkbox input "false"
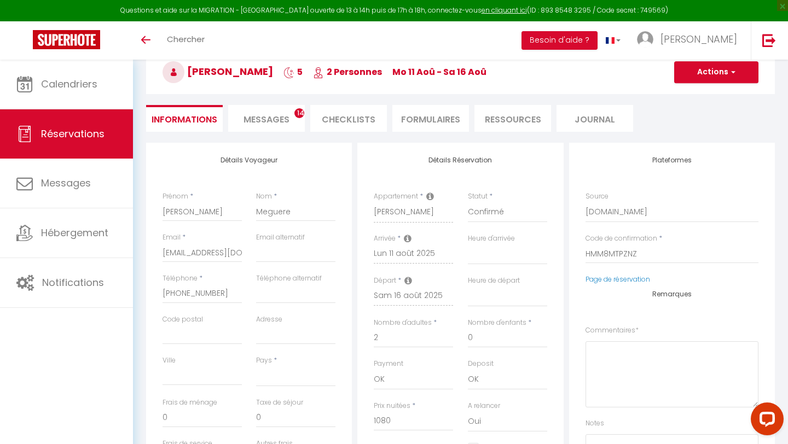
select select
checkbox input "false"
select select
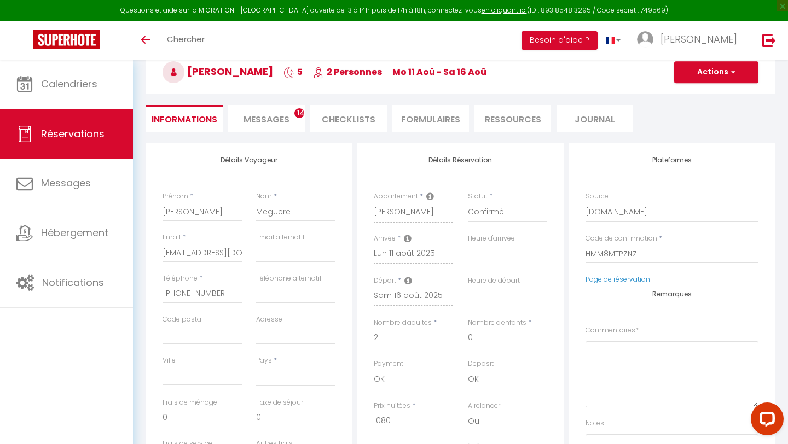
type input "55"
type input "17.6"
select select
checkbox input "false"
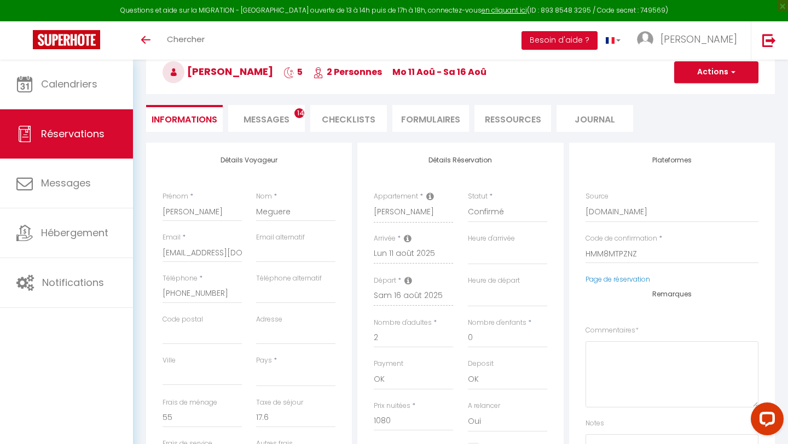
select select
checkbox input "false"
select select
click at [250, 116] on span "Messages" at bounding box center [266, 119] width 46 height 13
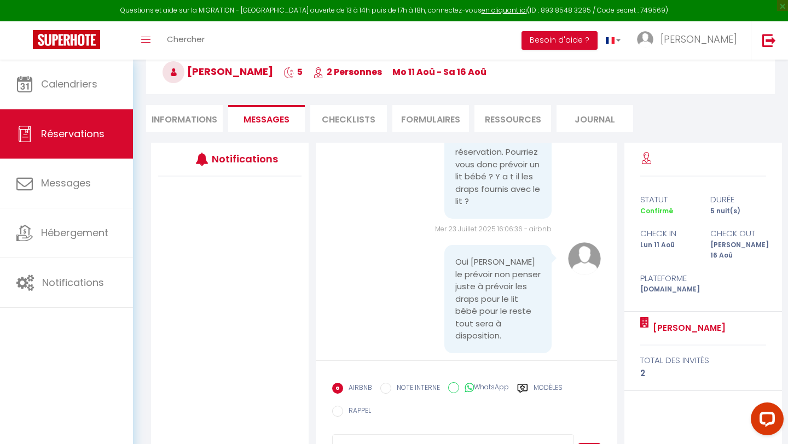
scroll to position [1097, 0]
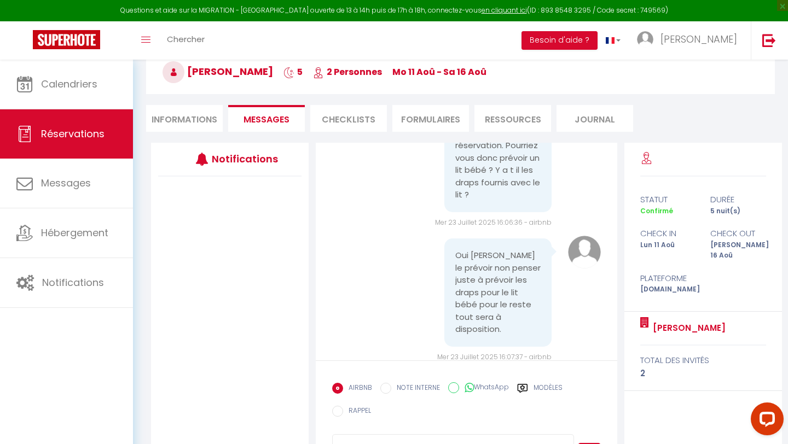
click at [421, 274] on div "Oui je vais le prévoir non penser juste à prévoir les draps pour le lit bébé po…" at bounding box center [466, 299] width 268 height 126
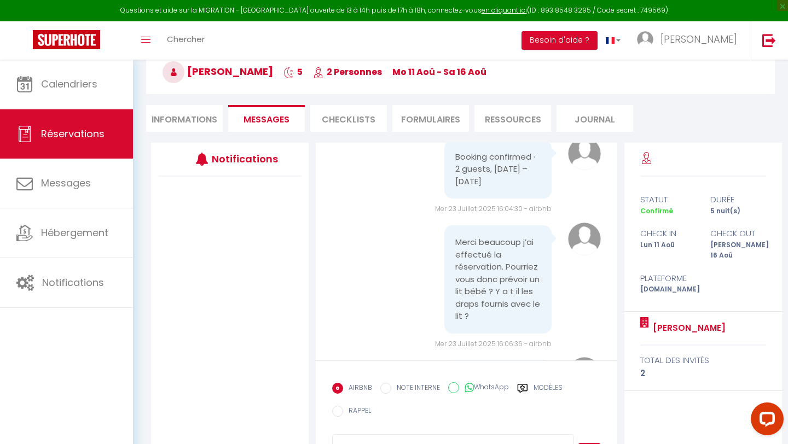
scroll to position [978, 0]
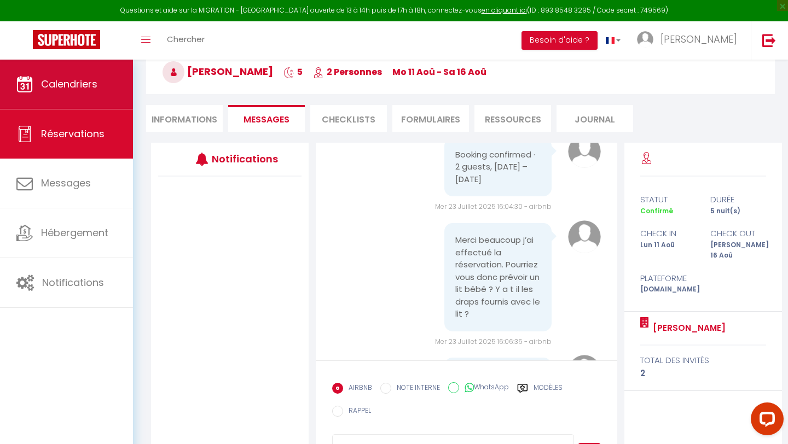
click at [119, 90] on link "Calendriers" at bounding box center [66, 84] width 133 height 49
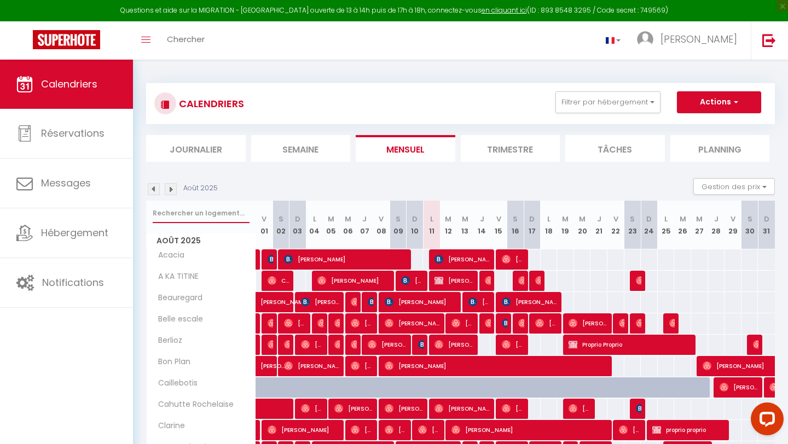
click at [184, 211] on input "text" at bounding box center [201, 214] width 97 height 20
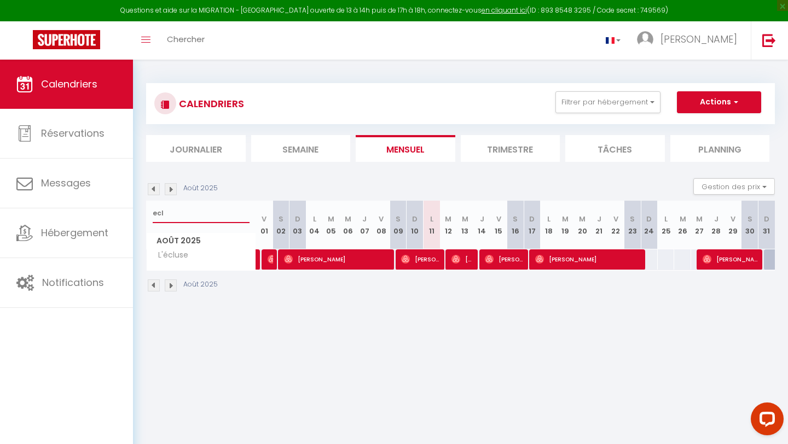
type input "ecl"
click at [449, 259] on div at bounding box center [453, 259] width 17 height 21
click at [452, 259] on img at bounding box center [455, 259] width 9 height 9
select select "OK"
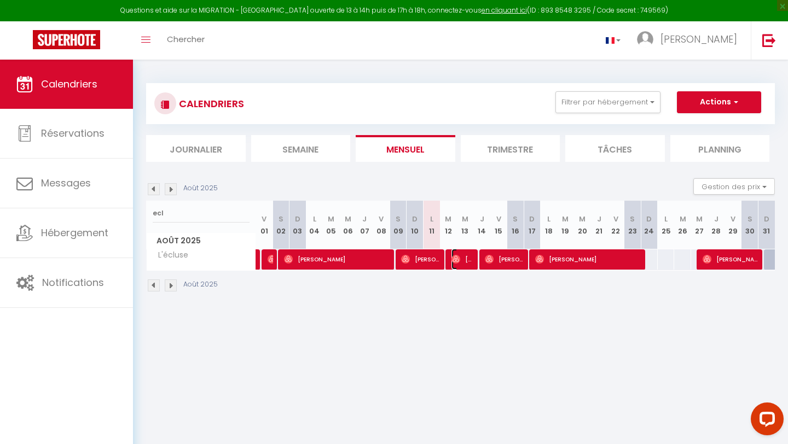
select select "0"
select select "1"
select select
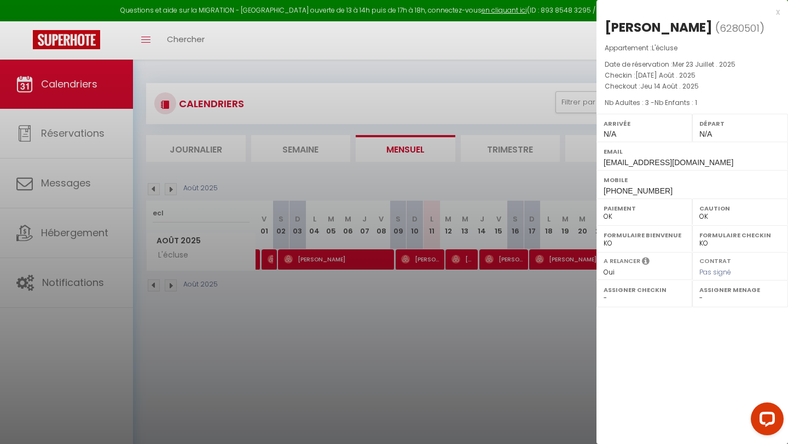
click at [661, 103] on span "Nb Enfants : 1" at bounding box center [675, 102] width 43 height 9
